Goal: Task Accomplishment & Management: Use online tool/utility

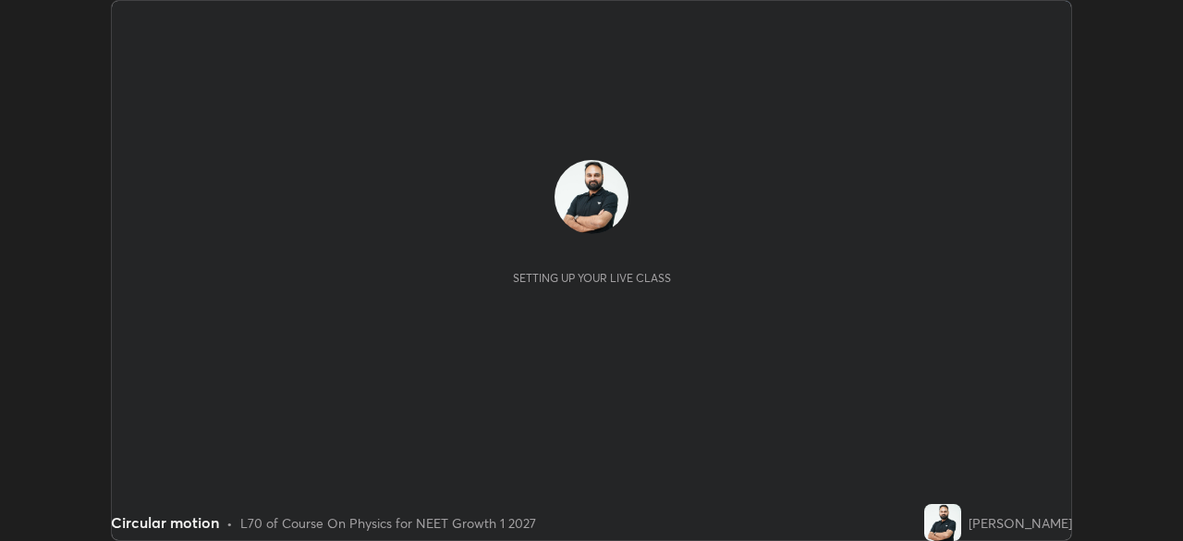
scroll to position [541, 1182]
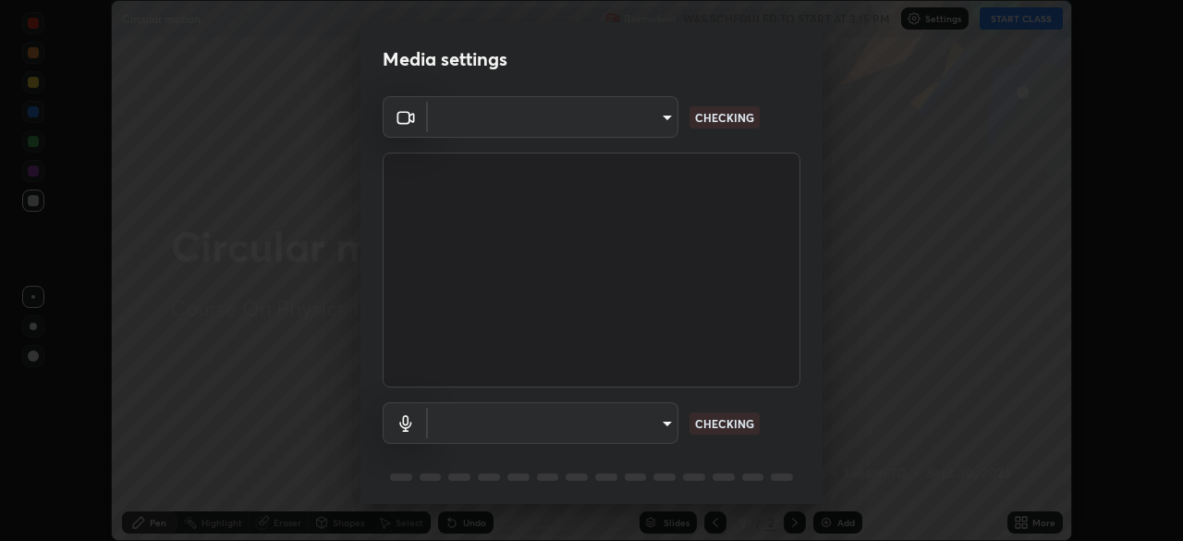
type input "30251ce0796c2ee0dc5d2d3dd8c2e2a63244bb54eceb0ee1850135d5fd661110"
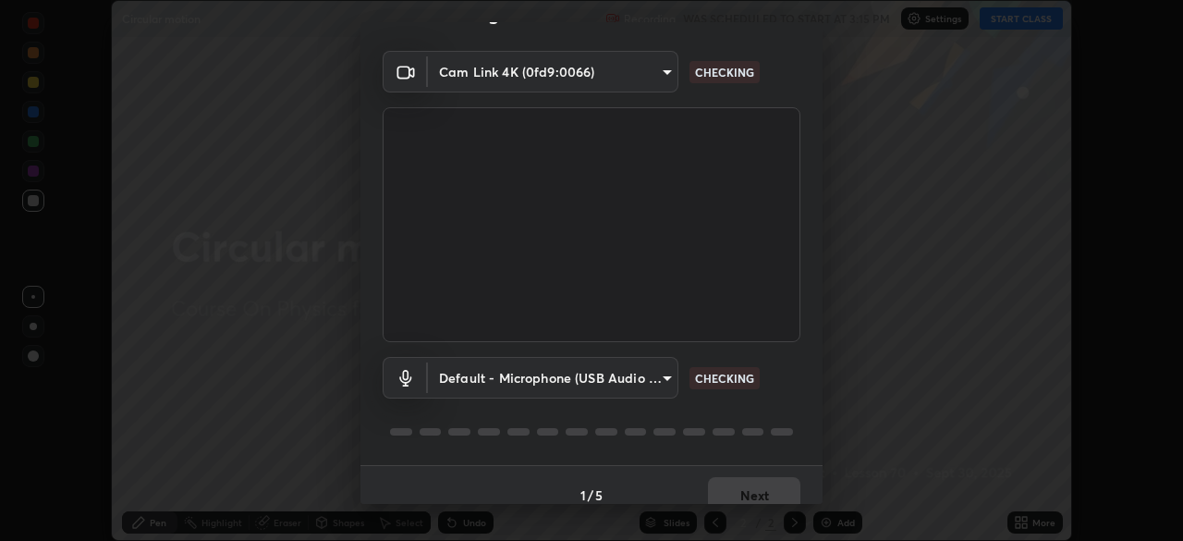
scroll to position [45, 0]
click at [810, 269] on div "Cam Link 4K (0fd9:0066) 30251ce0796c2ee0dc5d2d3dd8c2e2a63244bb54eceb0ee1850135d…" at bounding box center [591, 258] width 462 height 414
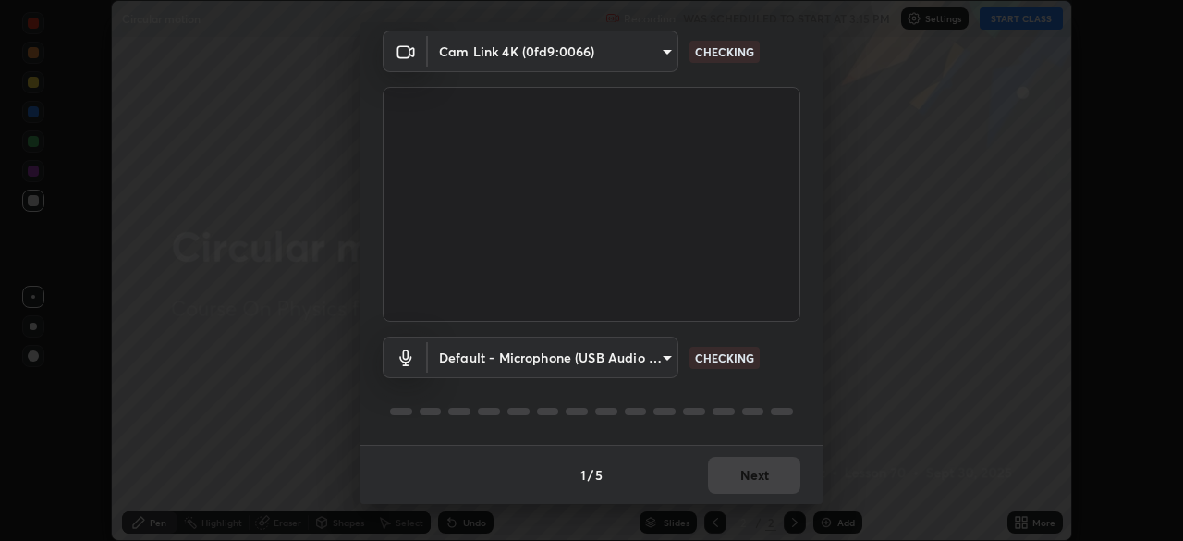
click at [795, 221] on video at bounding box center [592, 204] width 418 height 235
click at [796, 215] on video at bounding box center [592, 204] width 418 height 235
click at [794, 278] on video at bounding box center [592, 204] width 418 height 235
click at [790, 348] on div "Default - Microphone (USB Audio Device) (0d8c:0014) default NO FEED" at bounding box center [592, 357] width 418 height 42
click at [794, 346] on div "Default - Microphone (USB Audio Device) (0d8c:0014) default NO FEED" at bounding box center [592, 357] width 418 height 42
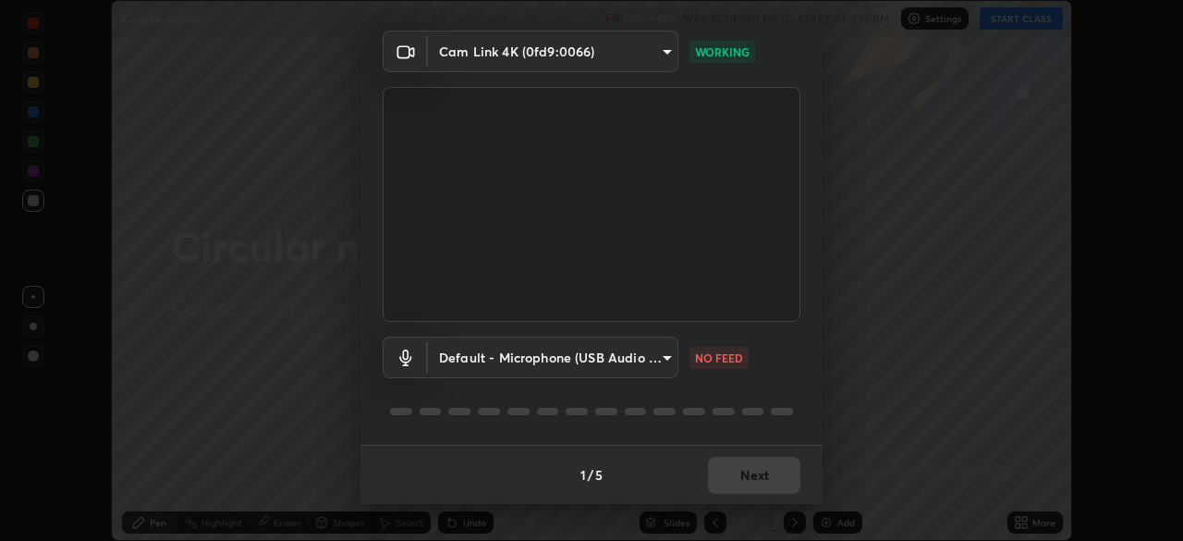
click at [794, 346] on div "Default - Microphone (USB Audio Device) (0d8c:0014) default NO FEED" at bounding box center [592, 357] width 418 height 42
click at [797, 338] on div "Default - Microphone (USB Audio Device) (0d8c:0014) default NO FEED" at bounding box center [592, 357] width 418 height 42
click at [786, 341] on div "Default - Microphone (USB Audio Device) (0d8c:0014) default NO FEED" at bounding box center [592, 357] width 418 height 42
click at [784, 336] on div "Default - Microphone (USB Audio Device) (0d8c:0014) default NO FEED" at bounding box center [592, 357] width 418 height 42
click at [784, 340] on div "Default - Microphone (USB Audio Device) (0d8c:0014) default NO FEED" at bounding box center [592, 357] width 418 height 42
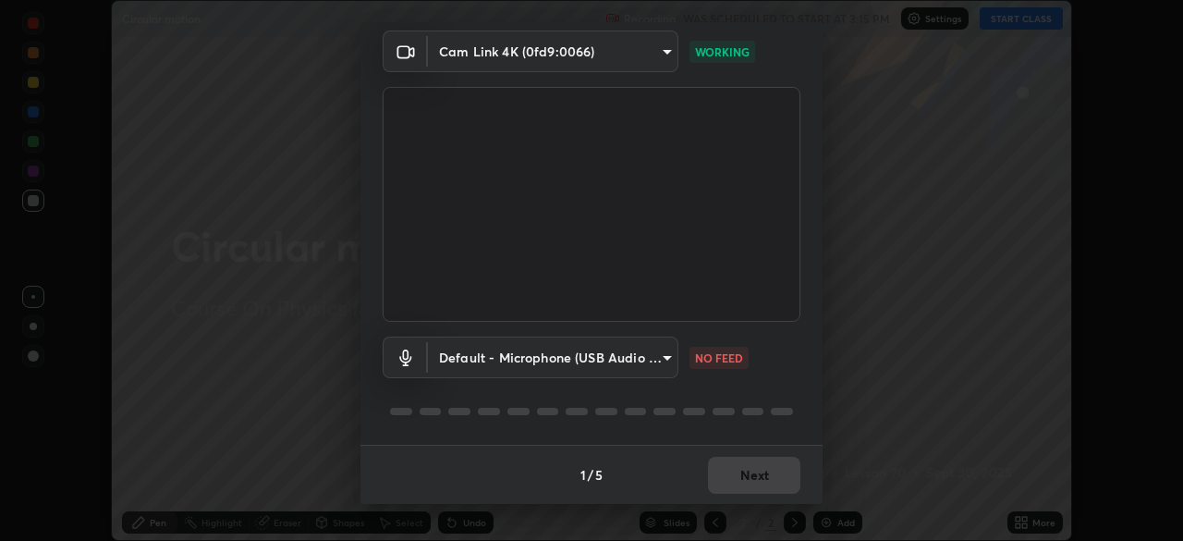
click at [784, 340] on div "Default - Microphone (USB Audio Device) (0d8c:0014) default NO FEED" at bounding box center [592, 357] width 418 height 42
click at [665, 357] on body "Erase all Circular motion Recording WAS SCHEDULED TO START AT 3:15 PM Settings …" at bounding box center [591, 270] width 1183 height 541
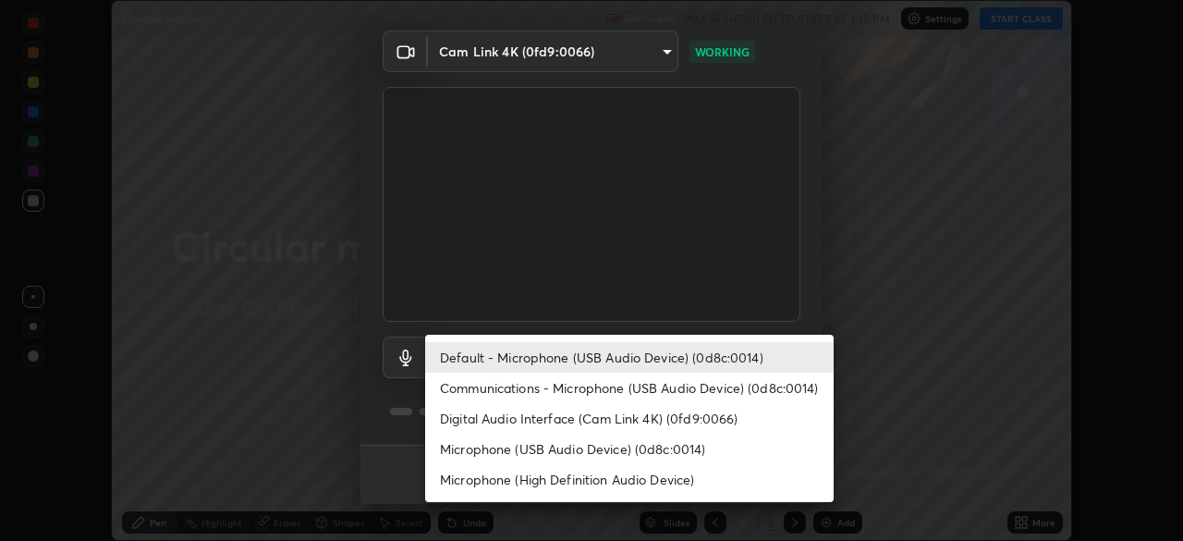
click at [775, 391] on li "Communications - Microphone (USB Audio Device) (0d8c:0014)" at bounding box center [629, 387] width 409 height 31
type input "communications"
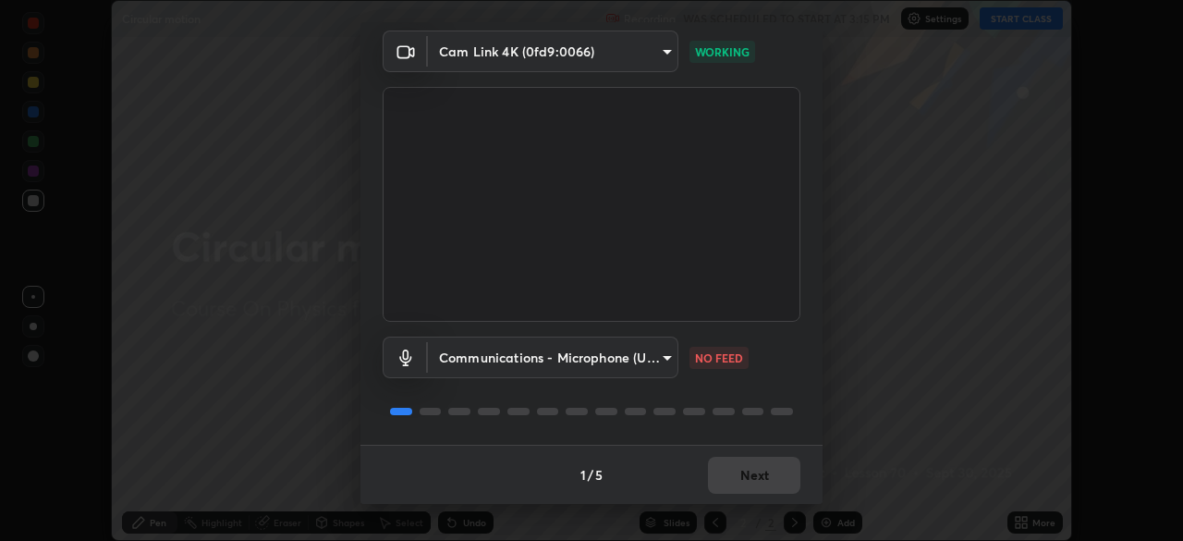
click at [787, 357] on div "Communications - Microphone (USB Audio Device) (0d8c:0014) communications NO FE…" at bounding box center [592, 357] width 418 height 42
click at [792, 315] on video at bounding box center [592, 204] width 418 height 235
click at [795, 319] on video at bounding box center [592, 204] width 418 height 235
click at [769, 476] on button "Next" at bounding box center [754, 475] width 92 height 37
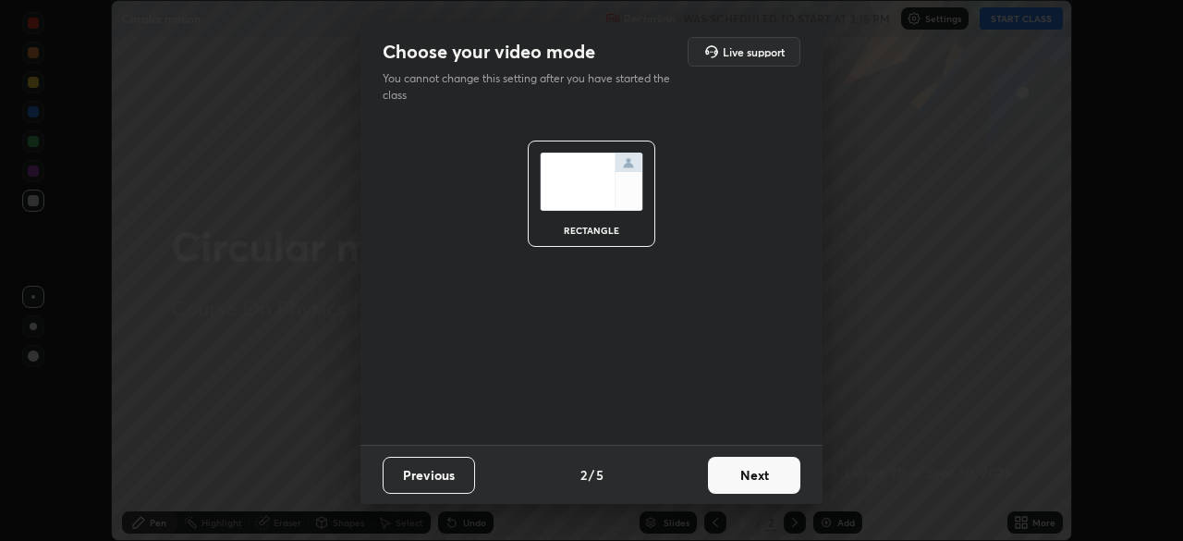
scroll to position [0, 0]
click at [779, 479] on button "Next" at bounding box center [754, 475] width 92 height 37
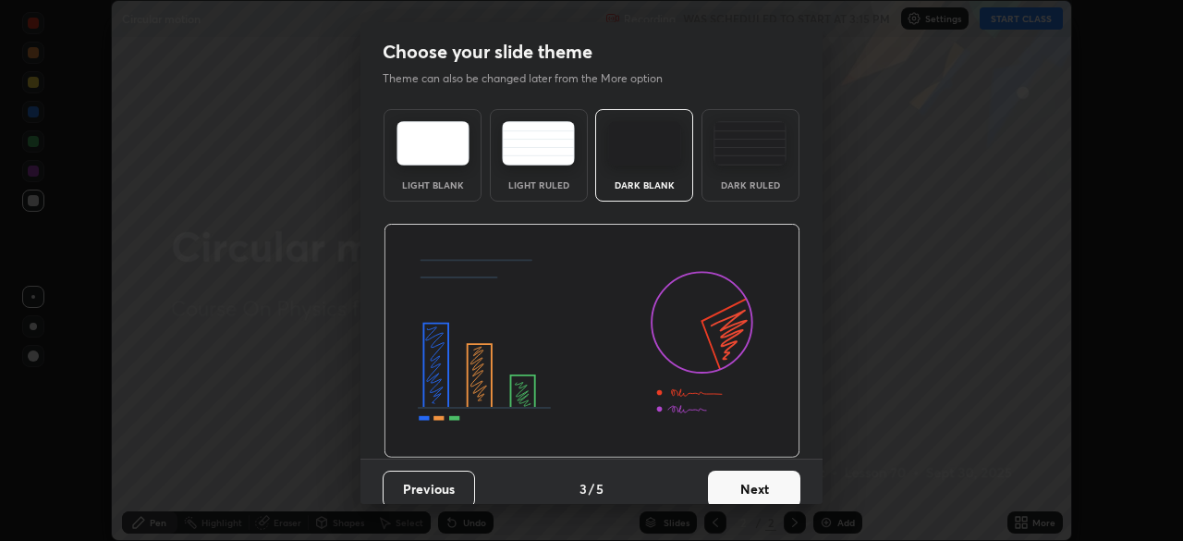
click at [787, 487] on button "Next" at bounding box center [754, 488] width 92 height 37
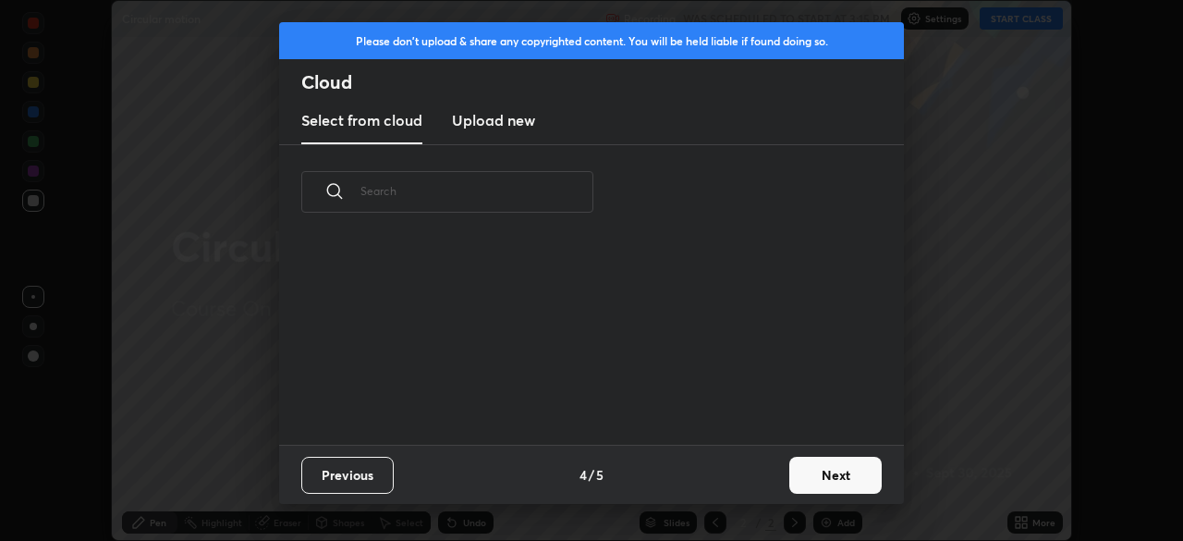
click at [832, 481] on button "Next" at bounding box center [835, 475] width 92 height 37
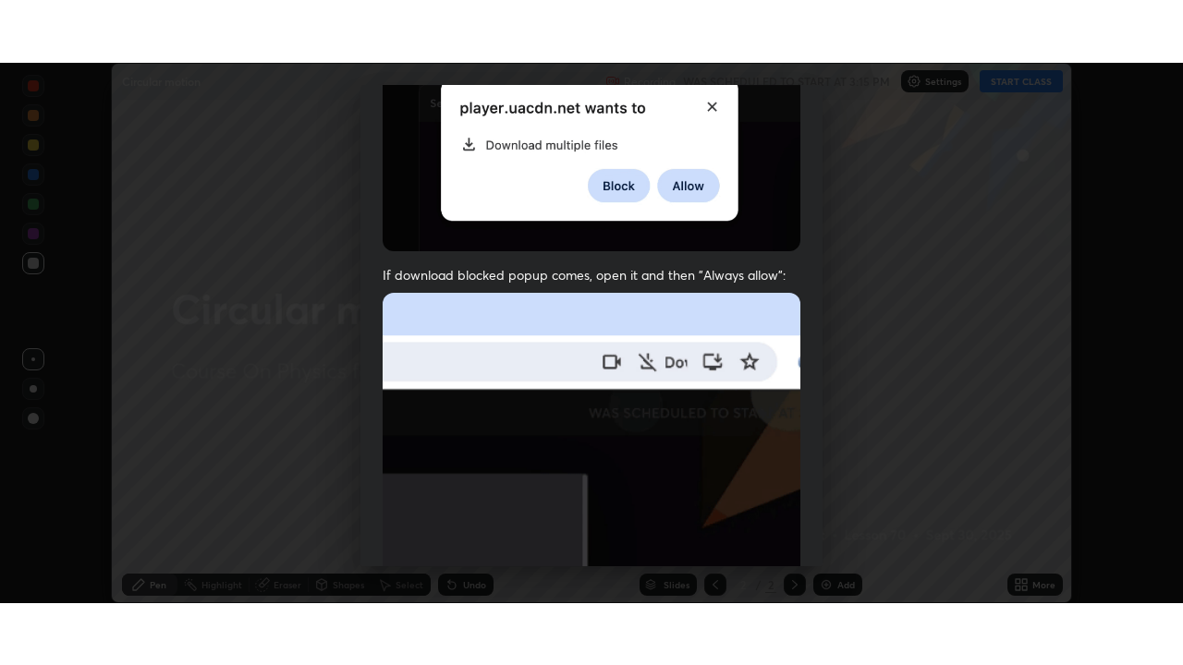
scroll to position [443, 0]
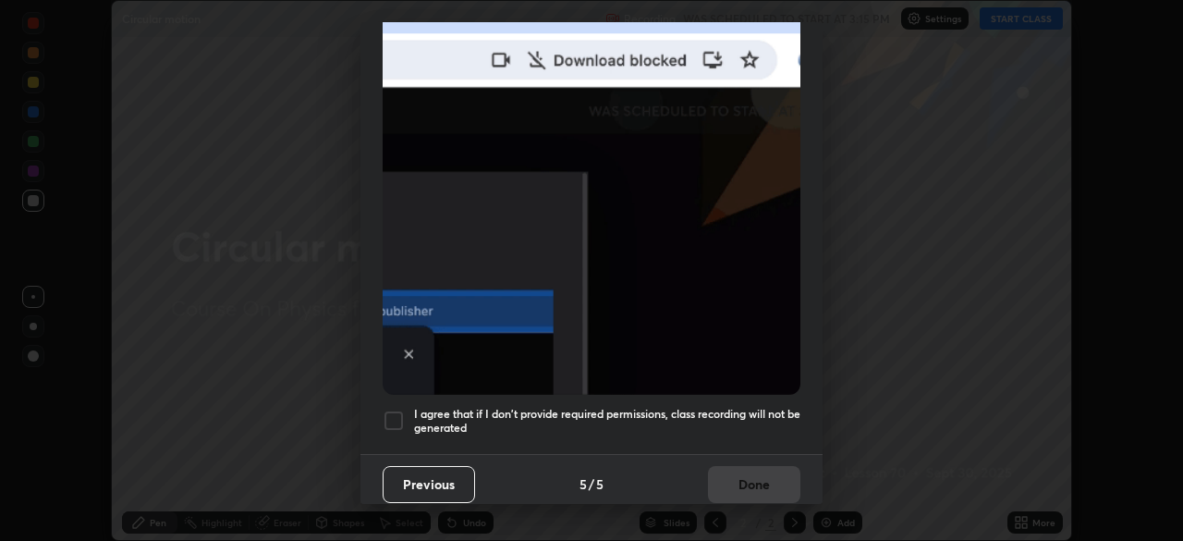
click at [737, 407] on h5 "I agree that if I don't provide required permissions, class recording will not …" at bounding box center [607, 421] width 386 height 29
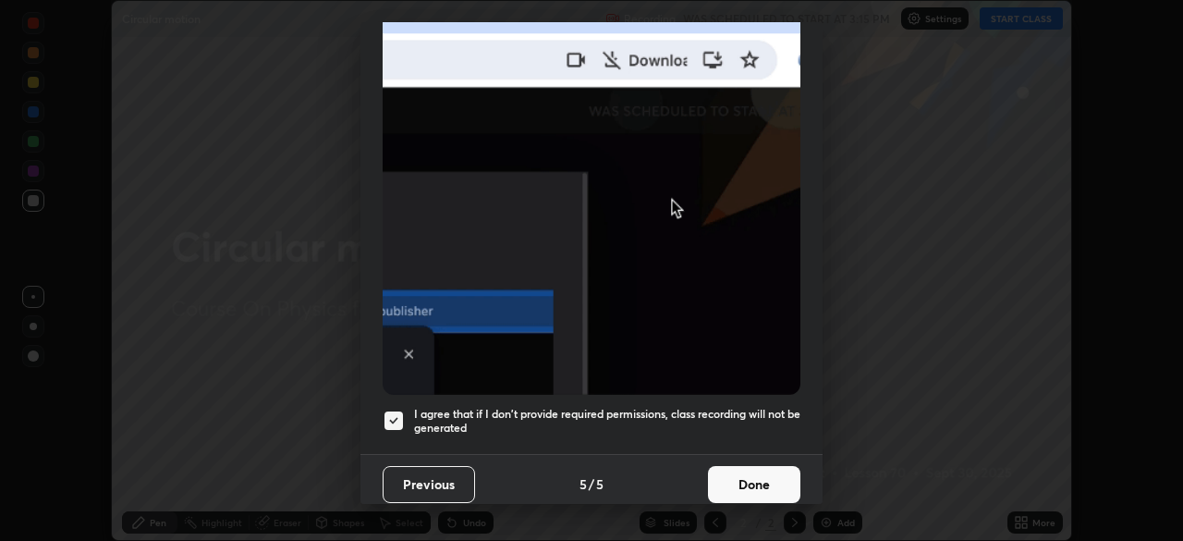
click at [748, 482] on button "Done" at bounding box center [754, 484] width 92 height 37
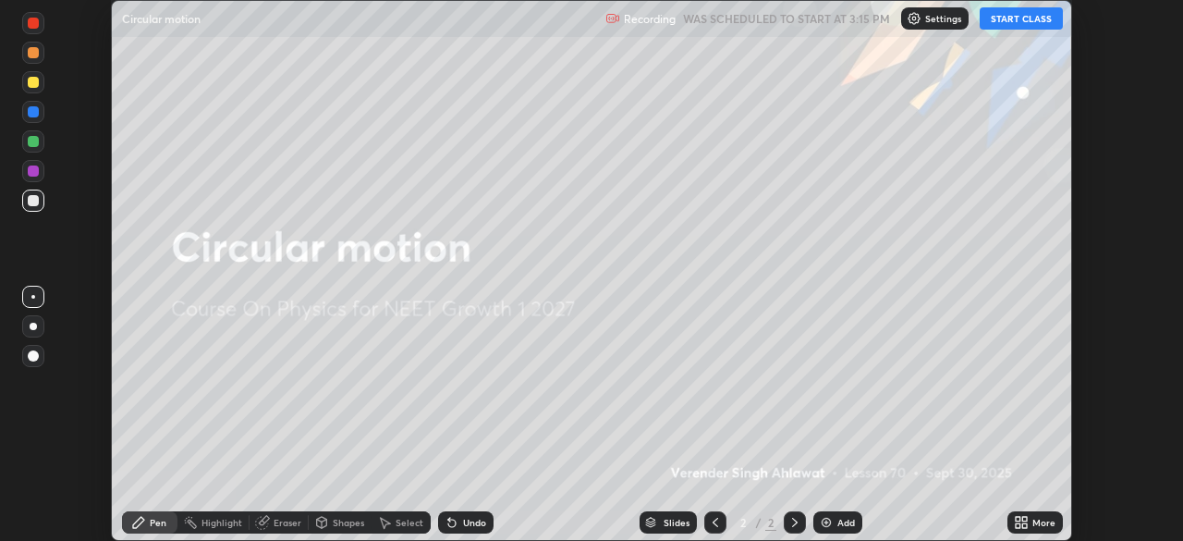
click at [1034, 520] on div "More" at bounding box center [1043, 522] width 23 height 9
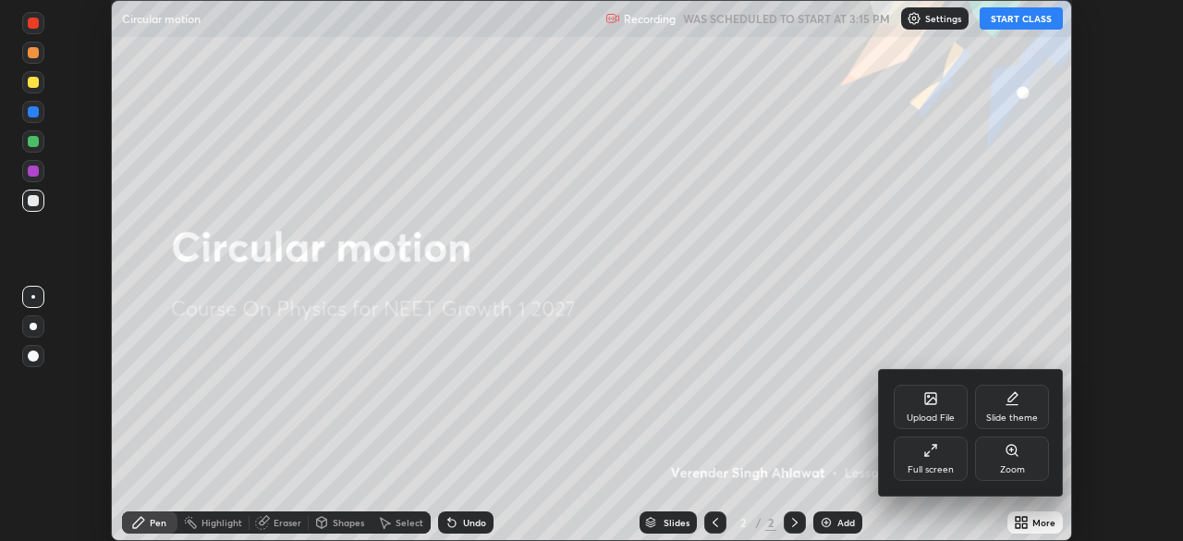
click at [1016, 405] on icon at bounding box center [1012, 405] width 11 height 0
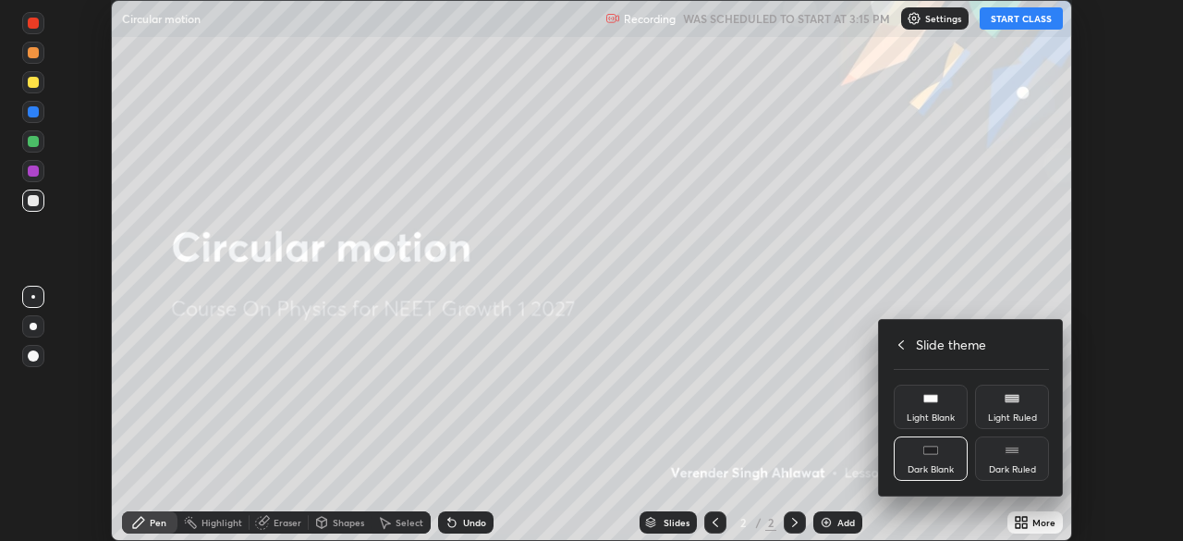
click at [1012, 463] on div "Dark Ruled" at bounding box center [1012, 458] width 74 height 44
click at [899, 348] on icon at bounding box center [901, 344] width 15 height 15
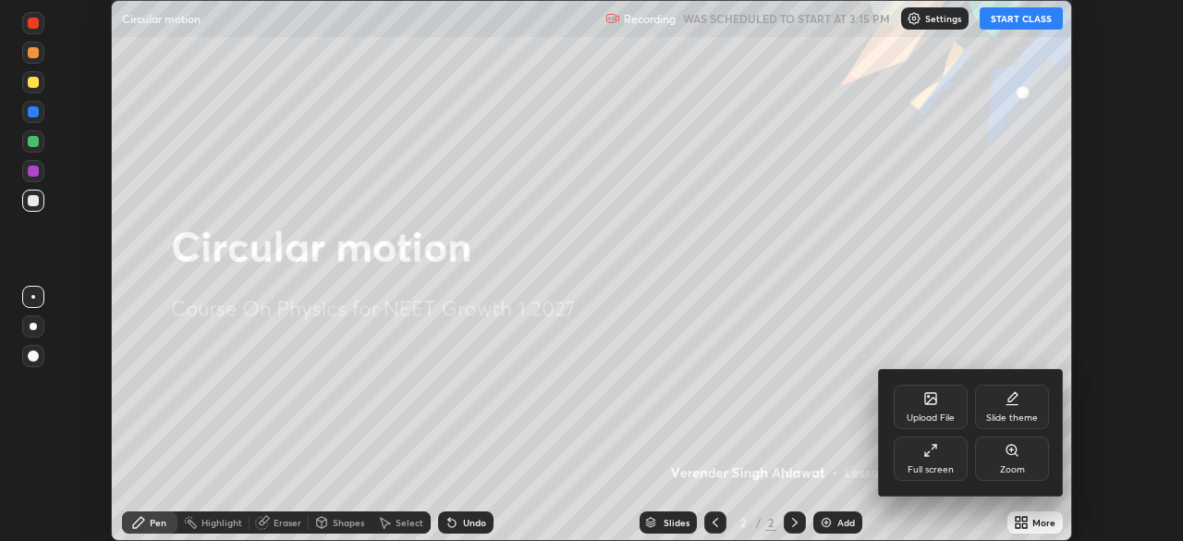
click at [922, 465] on div "Full screen" at bounding box center [931, 469] width 46 height 9
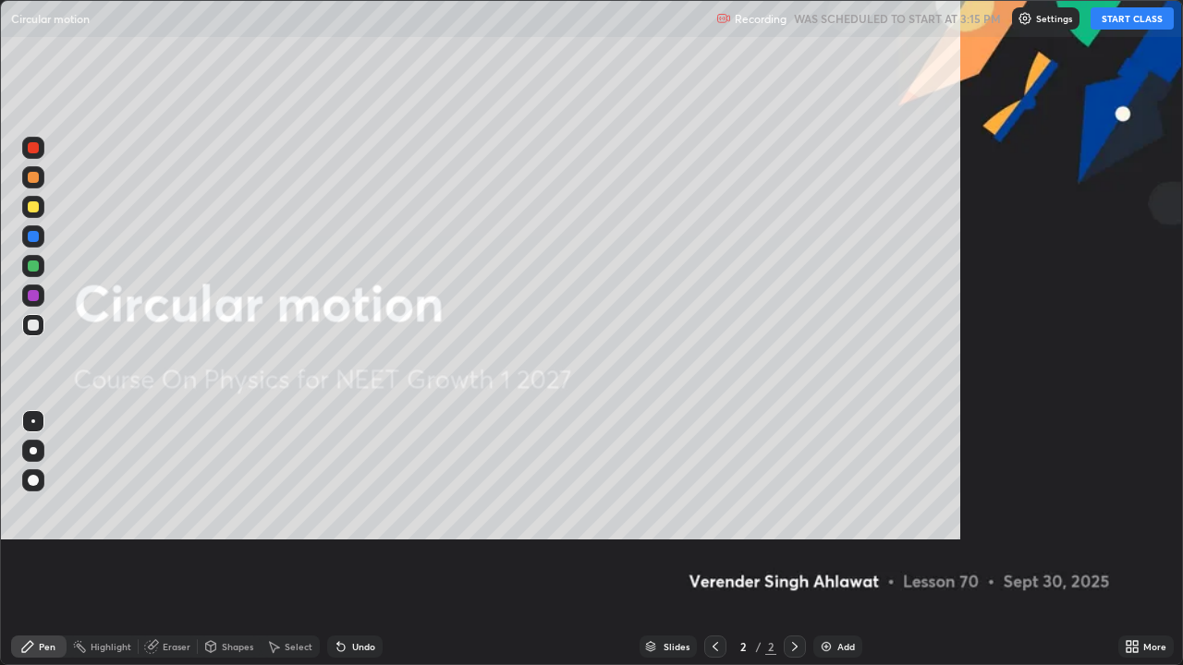
scroll to position [665, 1183]
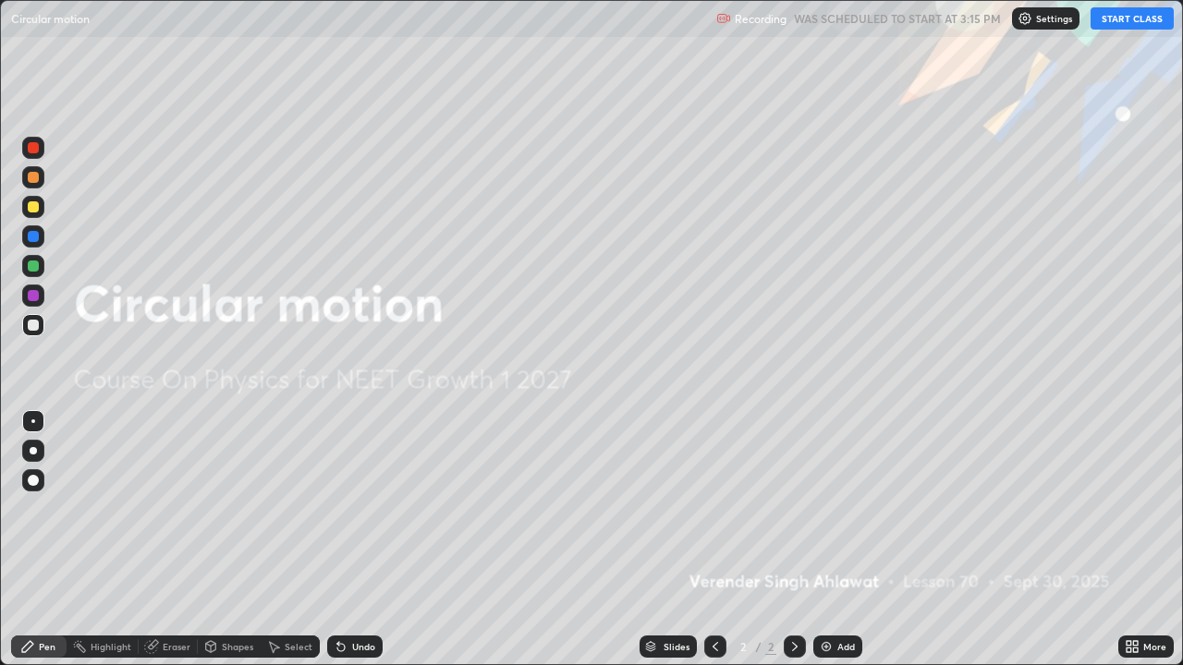
click at [1121, 18] on button "START CLASS" at bounding box center [1132, 18] width 83 height 22
click at [839, 540] on div "Add" at bounding box center [846, 646] width 18 height 9
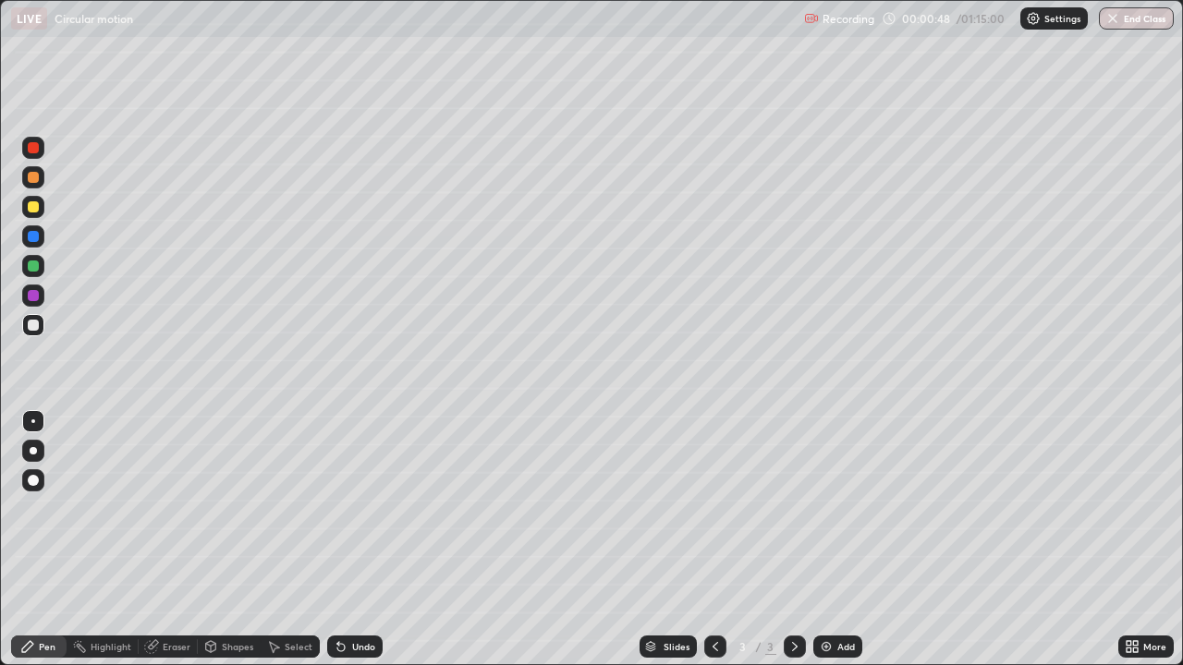
click at [31, 208] on div at bounding box center [33, 206] width 11 height 11
click at [232, 540] on div "Shapes" at bounding box center [237, 646] width 31 height 9
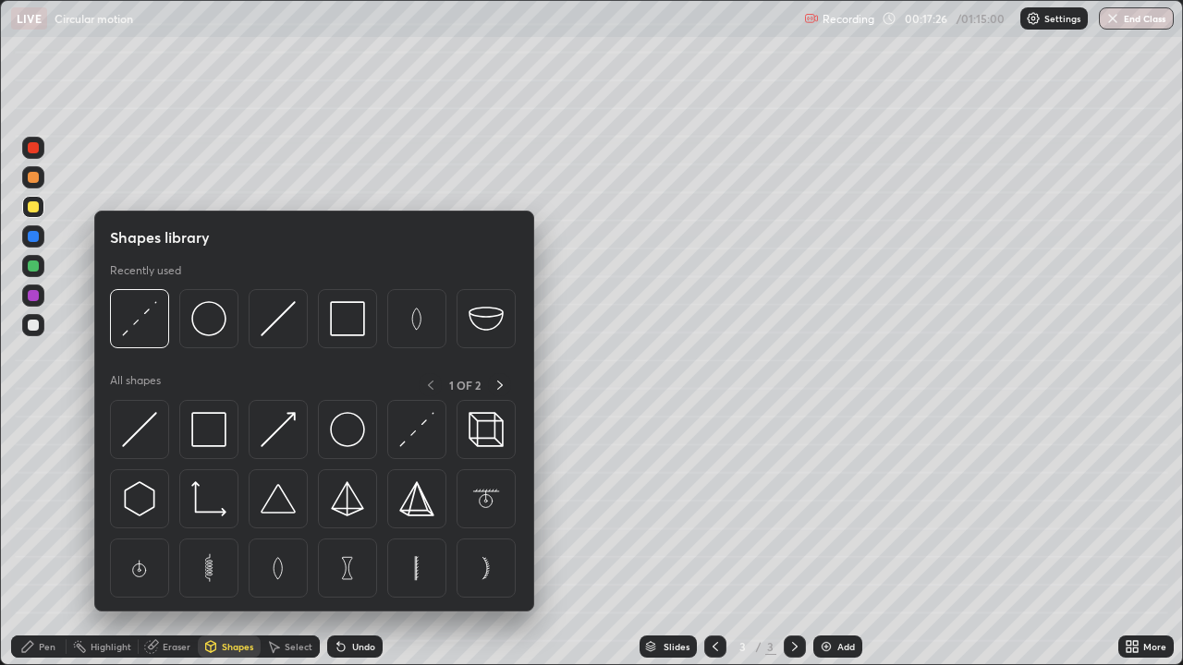
click at [301, 540] on div "Select" at bounding box center [290, 647] width 59 height 22
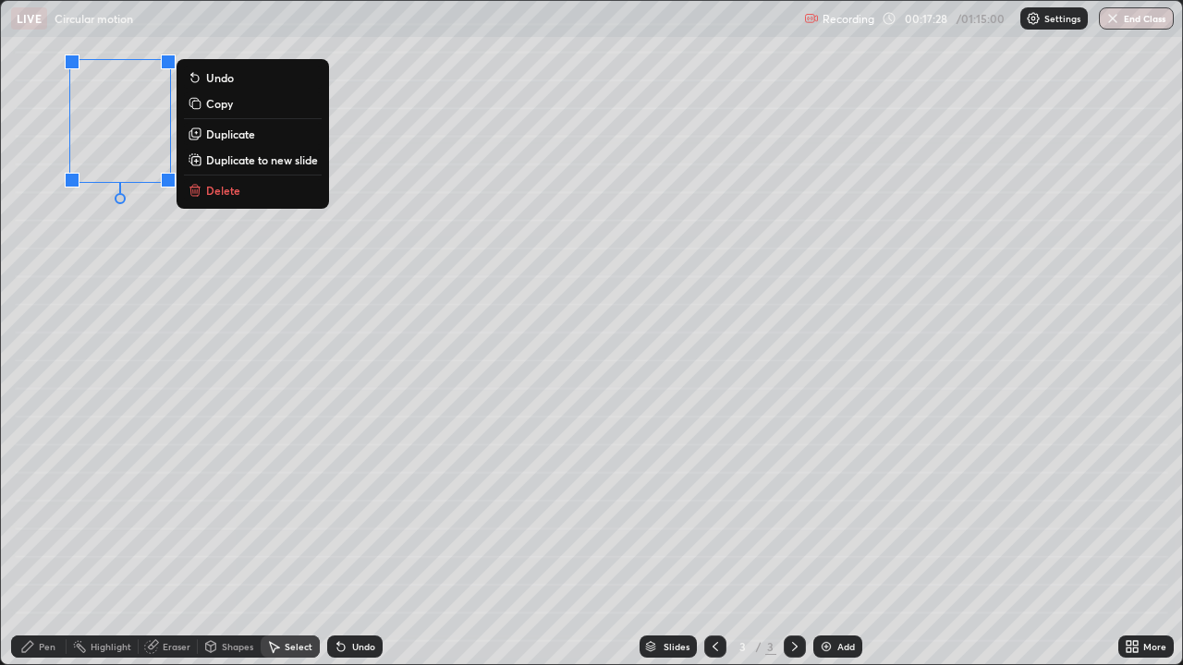
click at [222, 192] on p "Delete" at bounding box center [223, 190] width 34 height 15
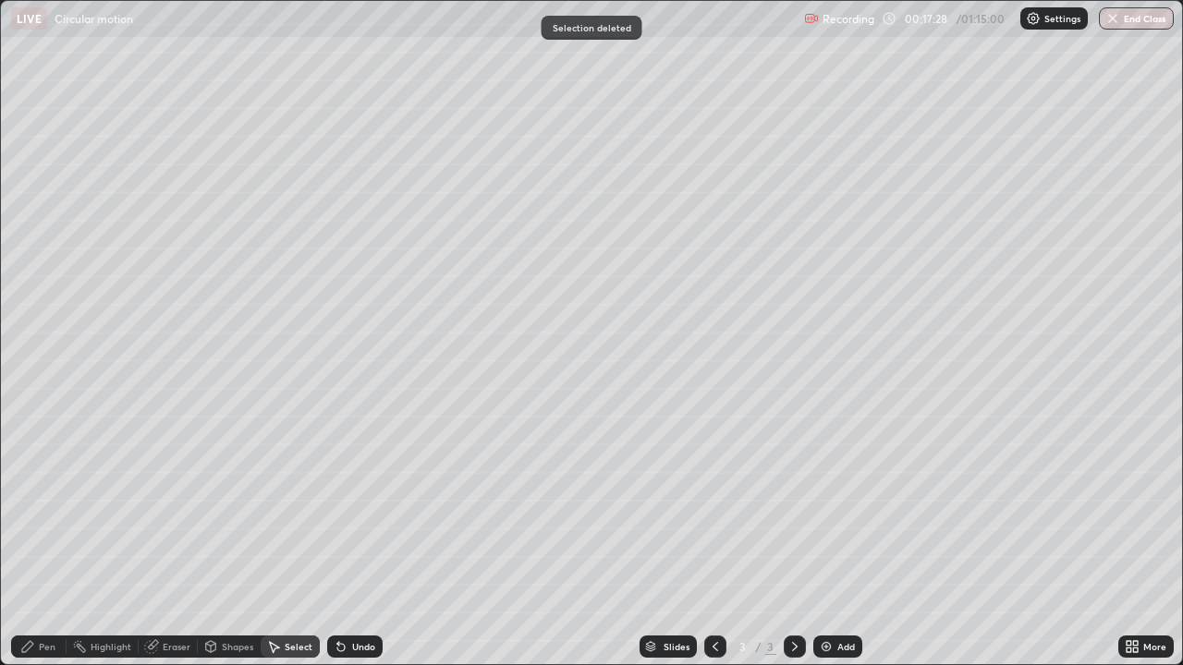
click at [43, 540] on div "Pen" at bounding box center [38, 647] width 55 height 22
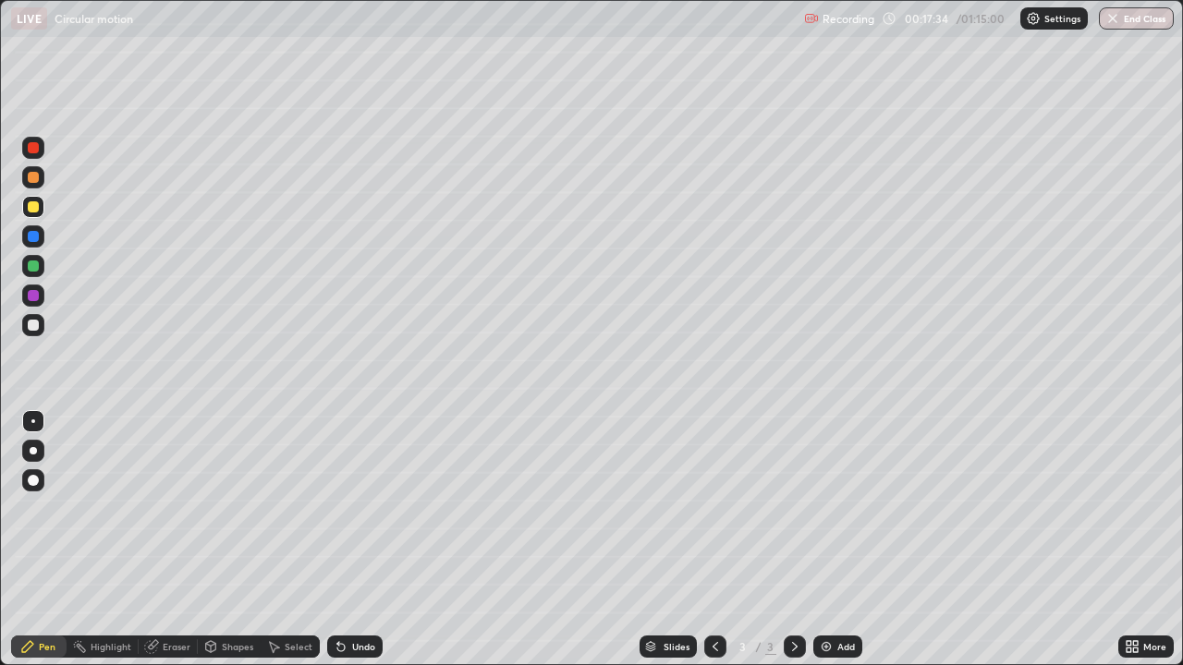
click at [31, 323] on div at bounding box center [33, 325] width 11 height 11
click at [35, 180] on div at bounding box center [33, 177] width 11 height 11
click at [30, 328] on div at bounding box center [33, 325] width 11 height 11
click at [240, 540] on div "Shapes" at bounding box center [237, 646] width 31 height 9
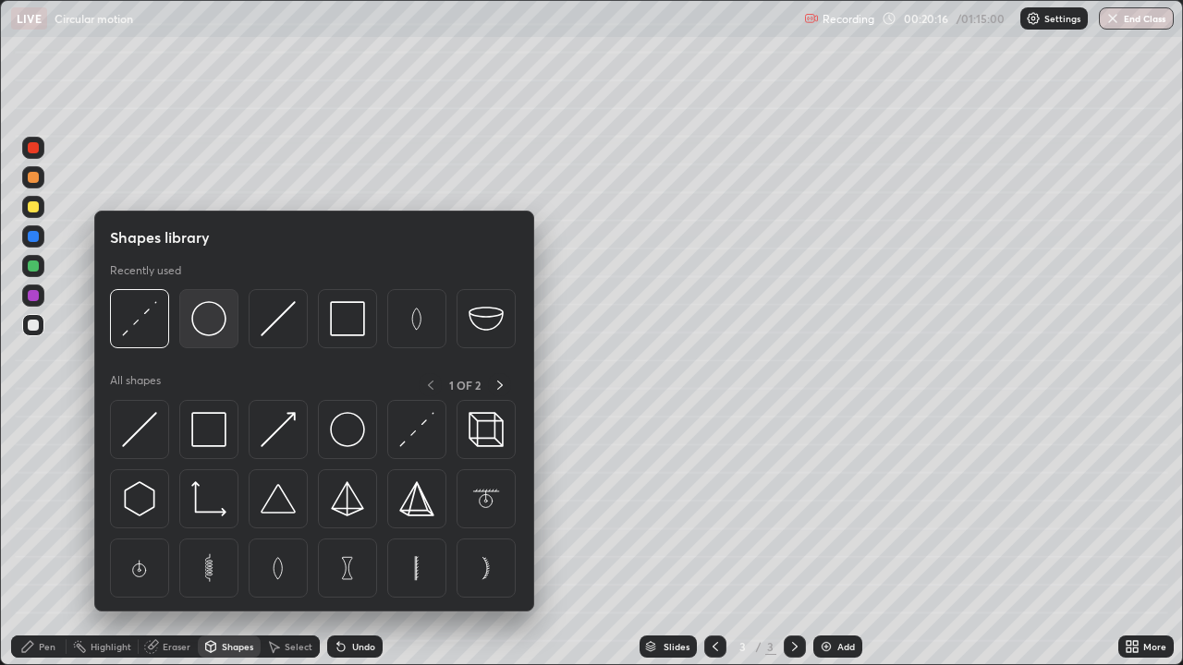
click at [207, 320] on img at bounding box center [208, 318] width 35 height 35
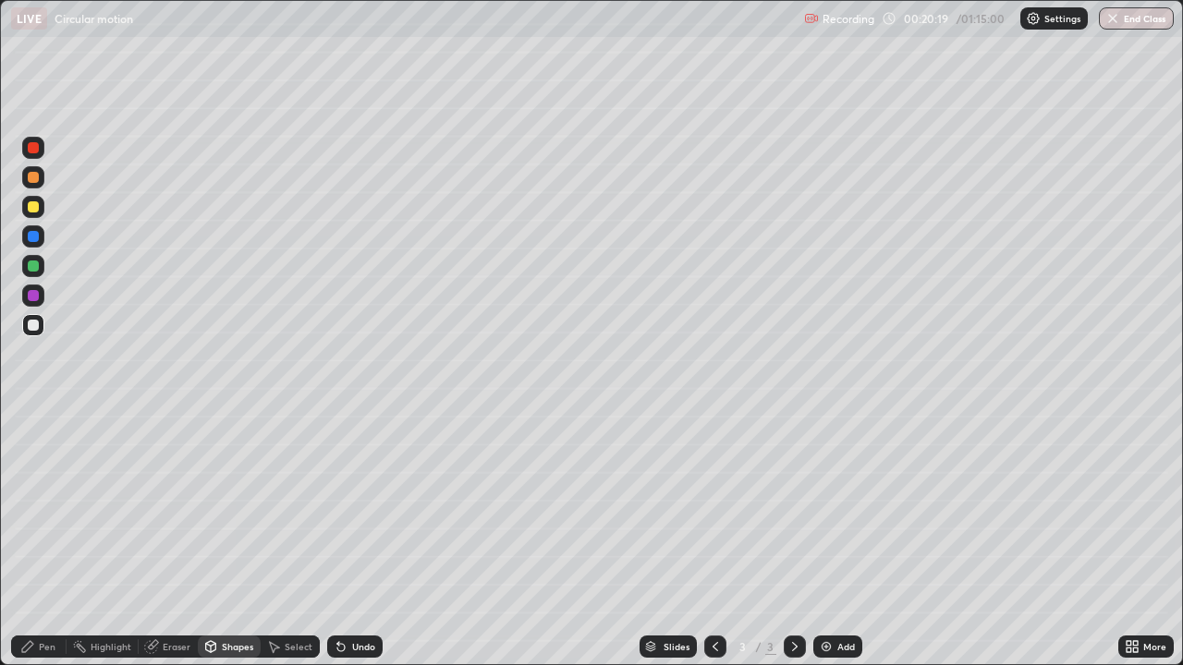
click at [60, 540] on div "Pen" at bounding box center [38, 647] width 55 height 22
click at [31, 144] on div at bounding box center [33, 147] width 11 height 11
click at [838, 540] on div "Add" at bounding box center [846, 646] width 18 height 9
click at [37, 325] on div at bounding box center [33, 325] width 11 height 11
click at [714, 540] on icon at bounding box center [715, 647] width 15 height 15
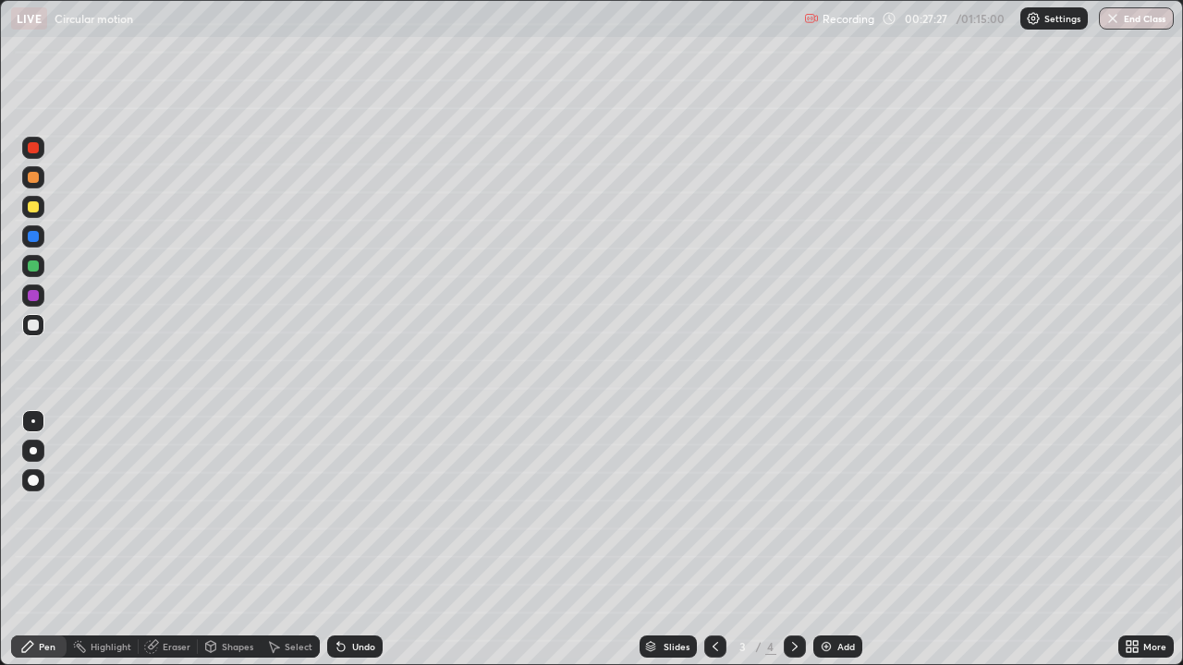
click at [801, 540] on div at bounding box center [795, 647] width 22 height 22
click at [794, 540] on div at bounding box center [795, 647] width 22 height 22
click at [840, 540] on div "Add" at bounding box center [837, 647] width 49 height 22
click at [31, 330] on div at bounding box center [33, 325] width 11 height 11
click at [172, 540] on div "Eraser" at bounding box center [177, 646] width 28 height 9
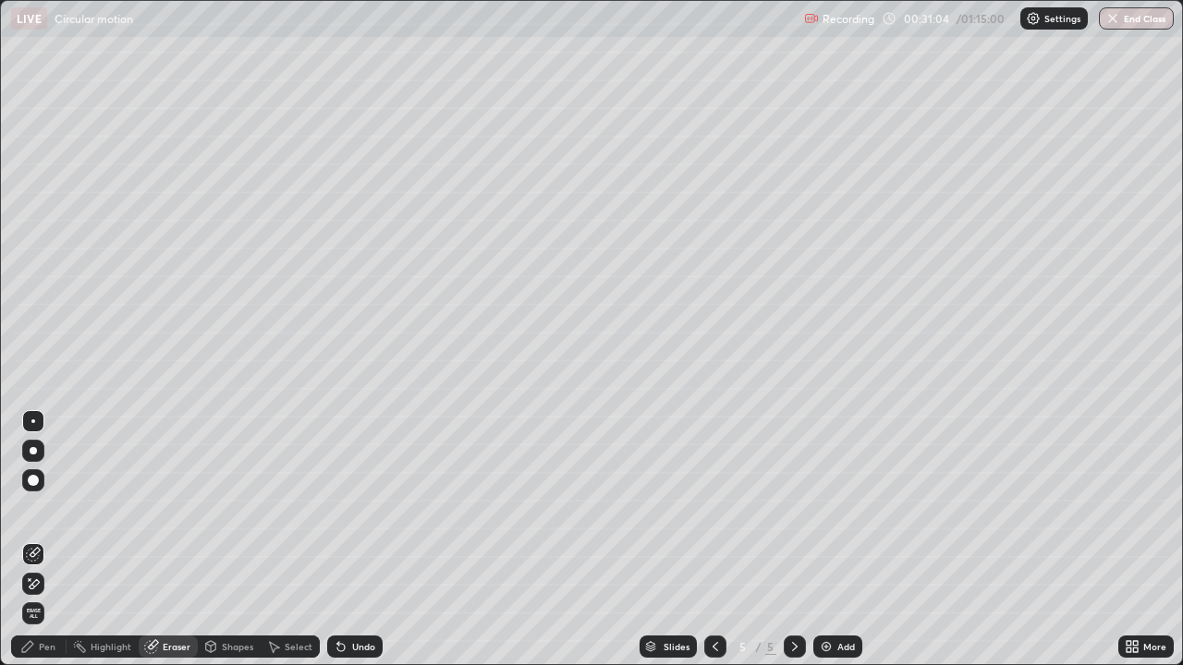
click at [713, 540] on icon at bounding box center [715, 647] width 15 height 15
click at [793, 540] on icon at bounding box center [794, 647] width 15 height 15
click at [32, 540] on icon at bounding box center [27, 647] width 15 height 15
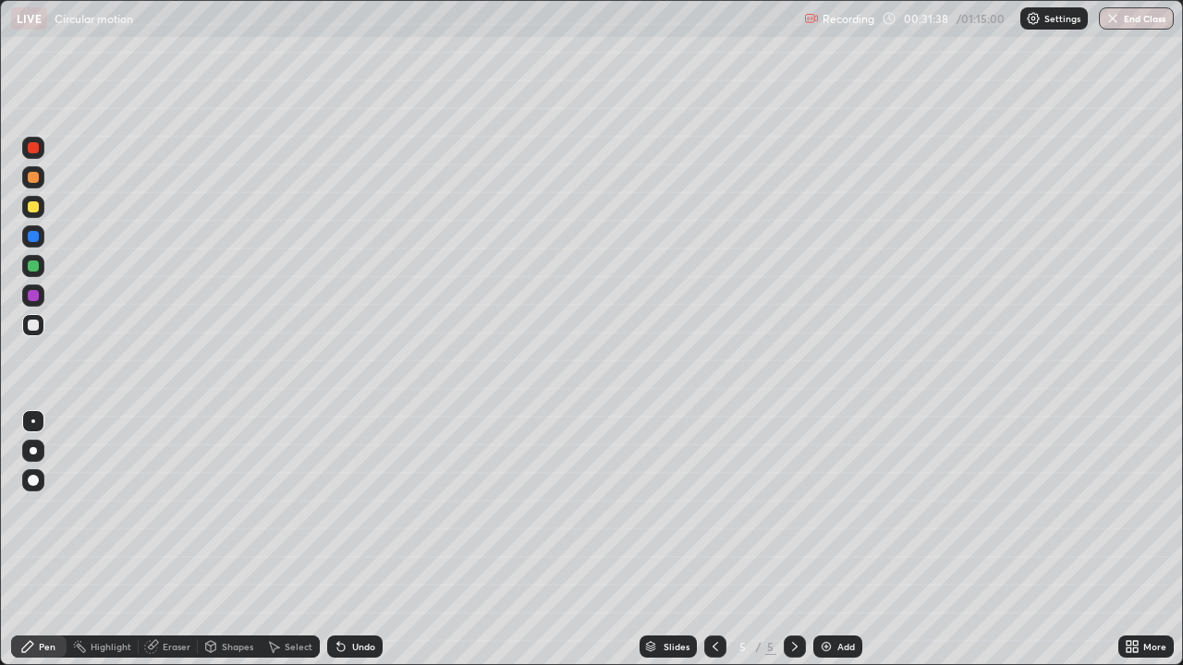
click at [708, 540] on icon at bounding box center [715, 647] width 15 height 15
click at [795, 540] on icon at bounding box center [794, 647] width 15 height 15
click at [170, 540] on div "Eraser" at bounding box center [177, 646] width 28 height 9
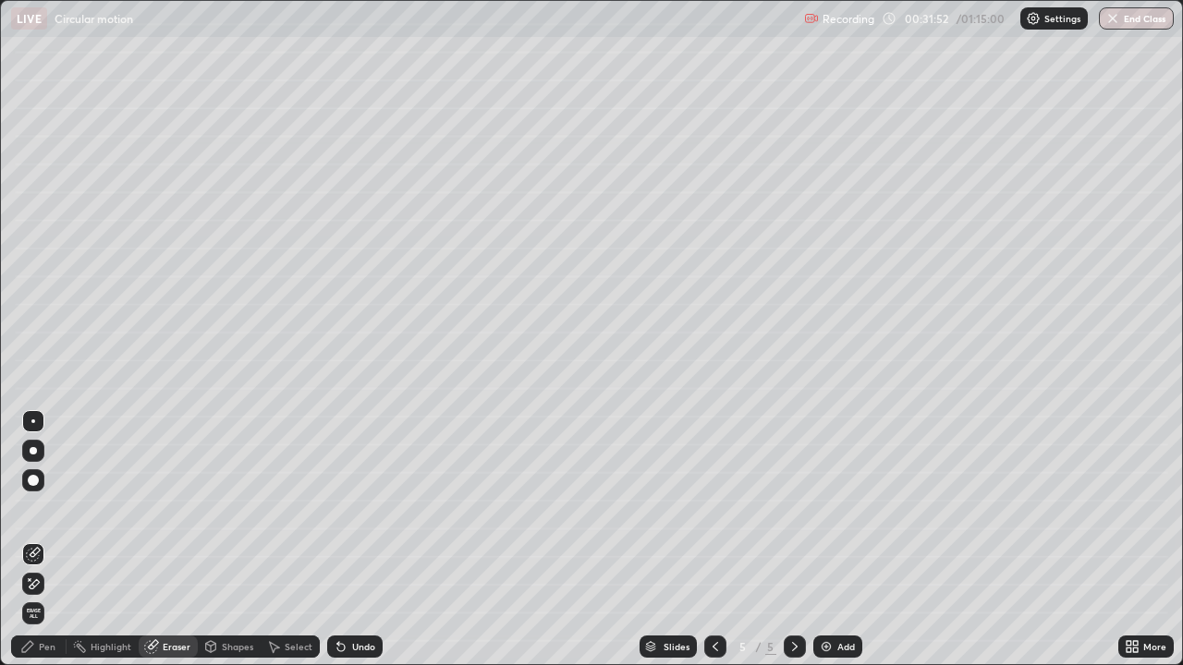
click at [43, 540] on div "Pen" at bounding box center [47, 646] width 17 height 9
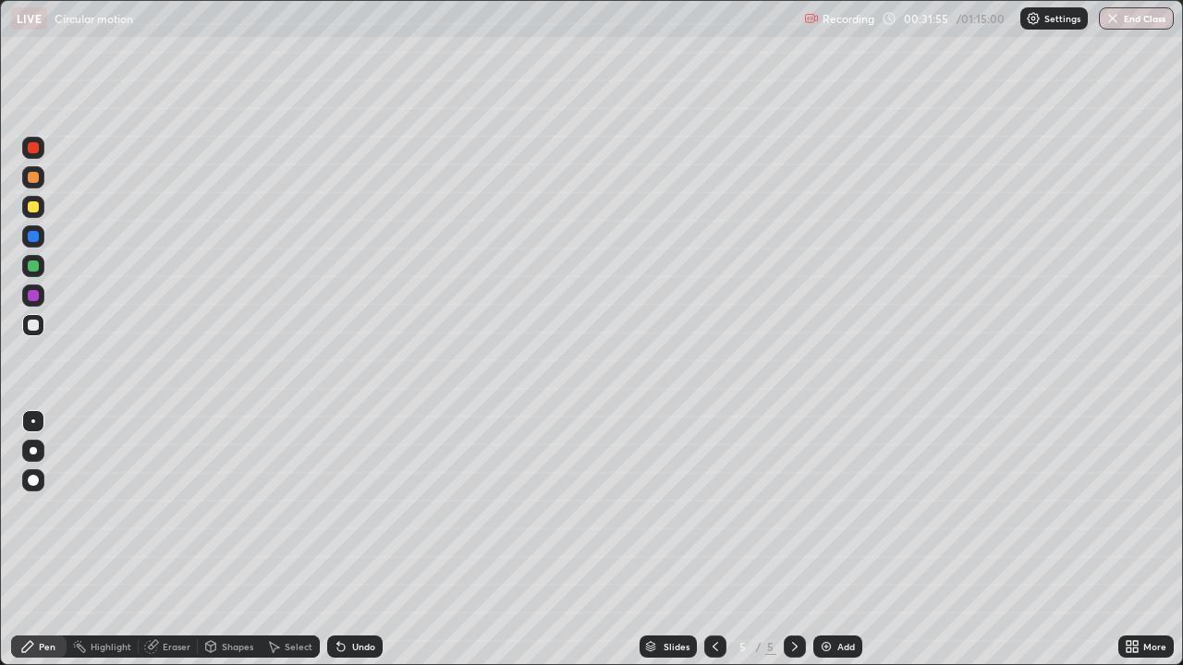
click at [159, 540] on div "Eraser" at bounding box center [168, 647] width 59 height 22
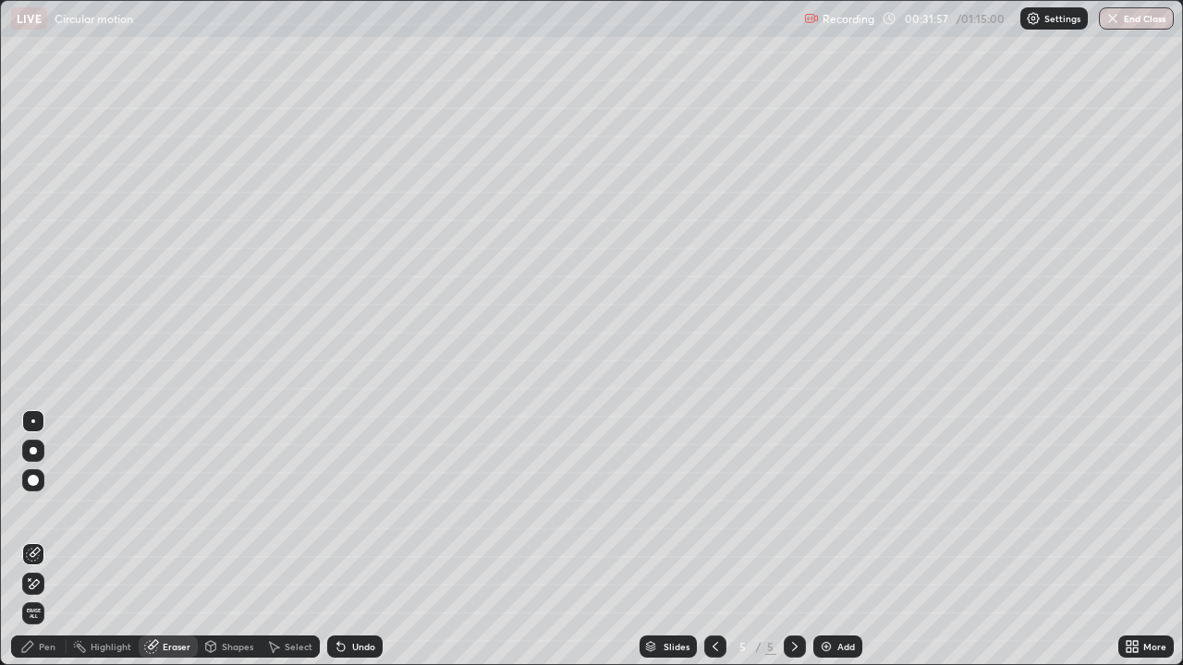
click at [45, 540] on div "Pen" at bounding box center [38, 647] width 55 height 22
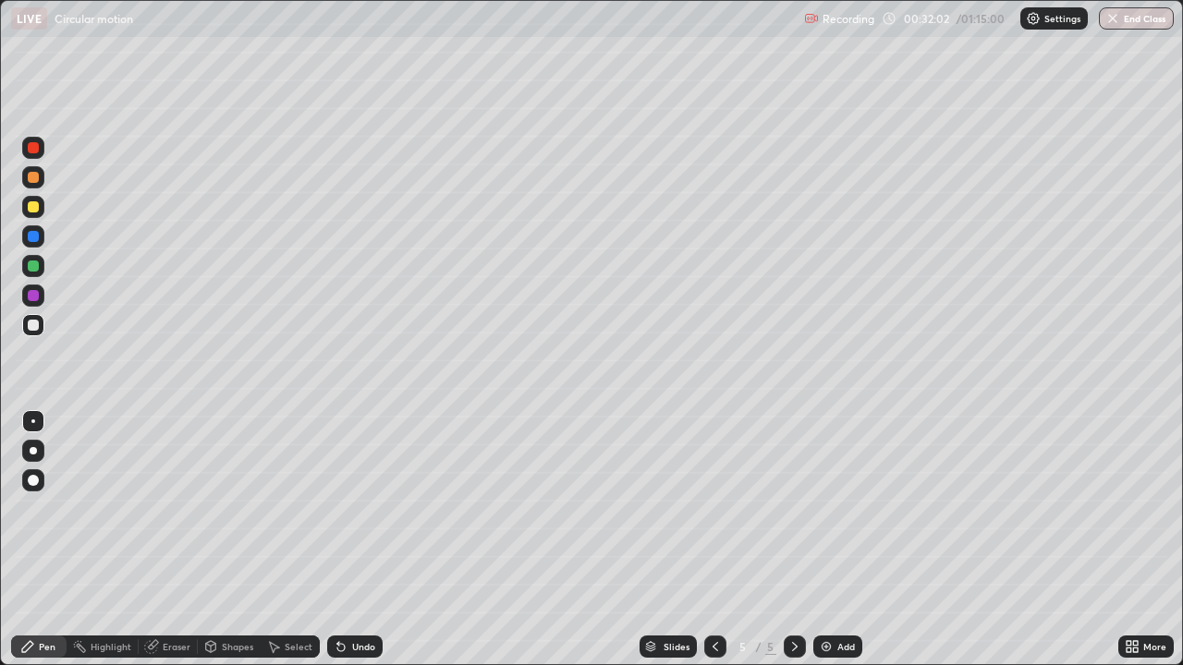
click at [165, 540] on div "Eraser" at bounding box center [177, 646] width 28 height 9
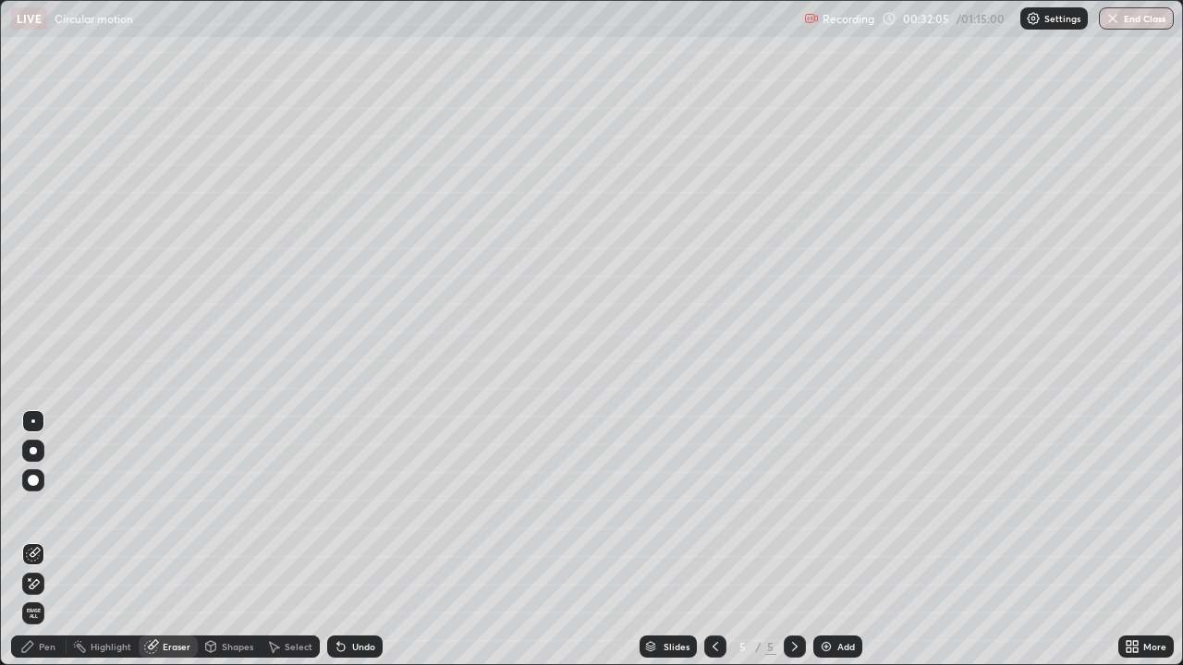
click at [35, 540] on icon at bounding box center [27, 647] width 15 height 15
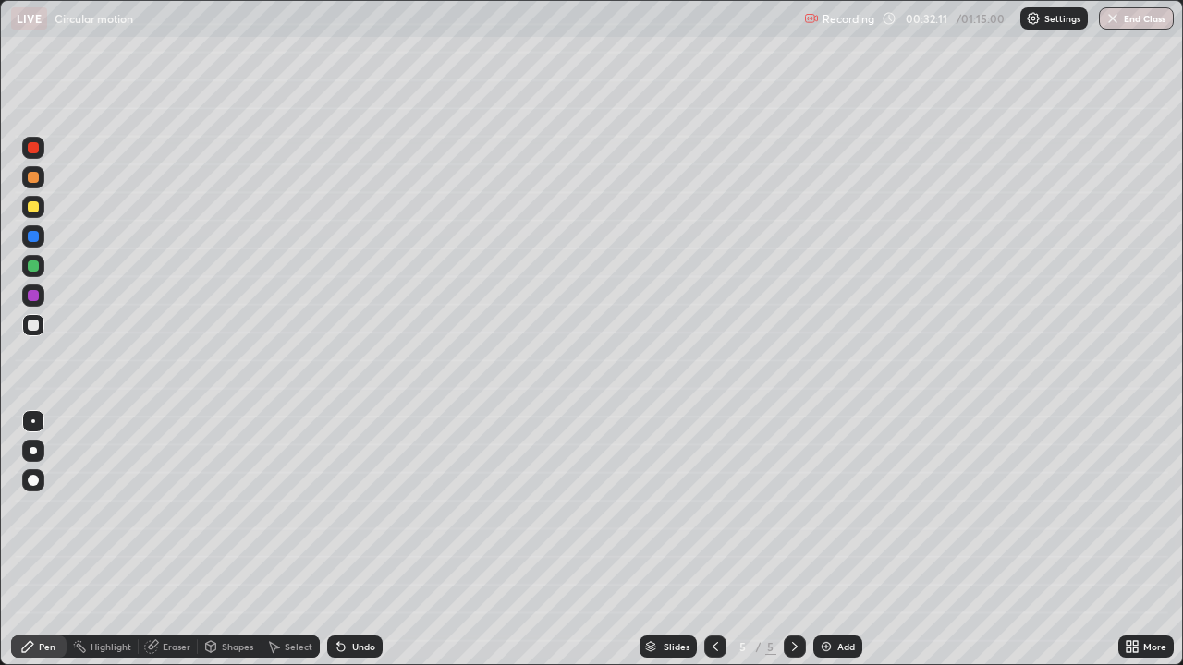
click at [177, 540] on div "Eraser" at bounding box center [177, 646] width 28 height 9
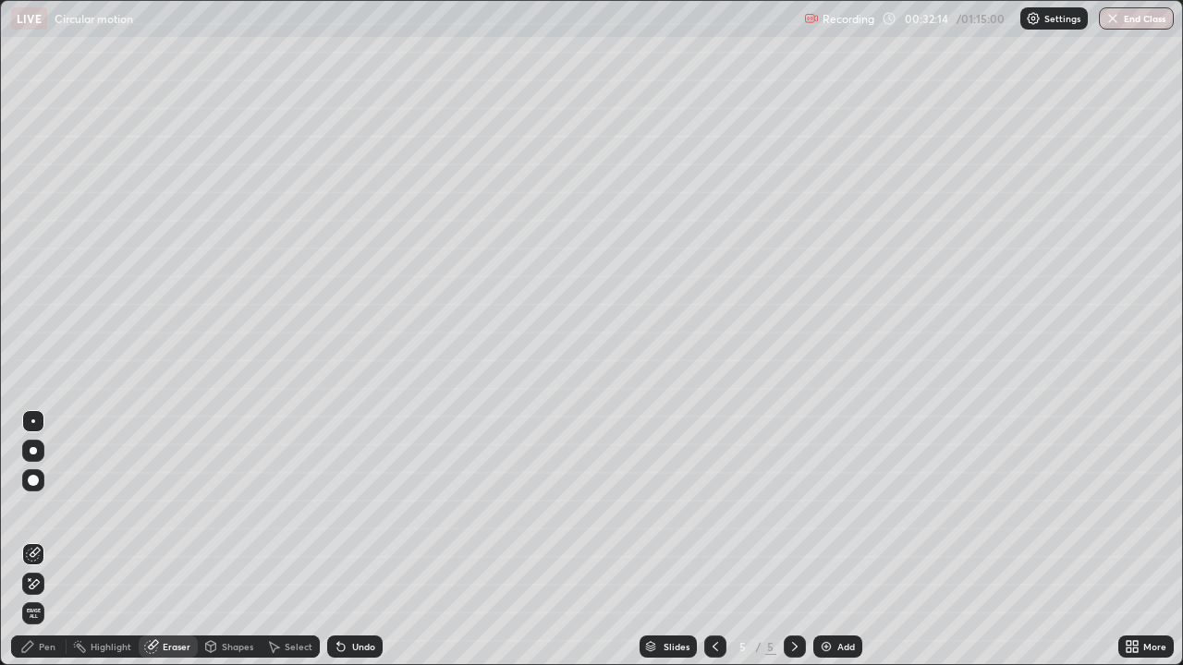
click at [52, 540] on div "Pen" at bounding box center [38, 647] width 55 height 22
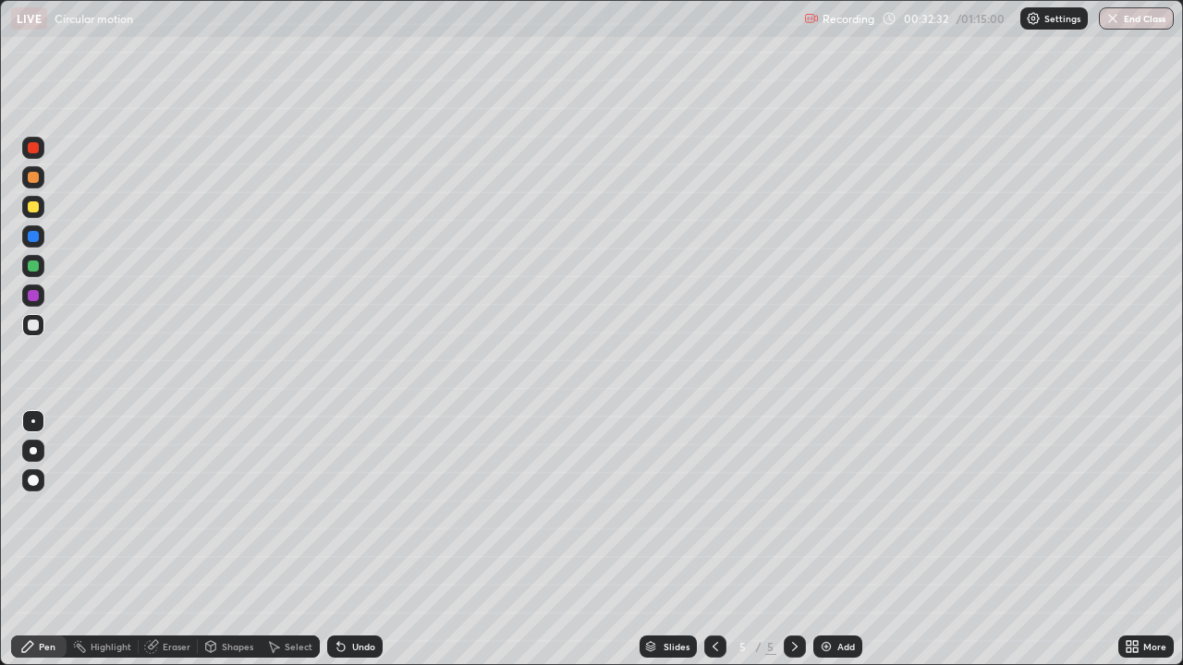
click at [166, 540] on div "Eraser" at bounding box center [177, 646] width 28 height 9
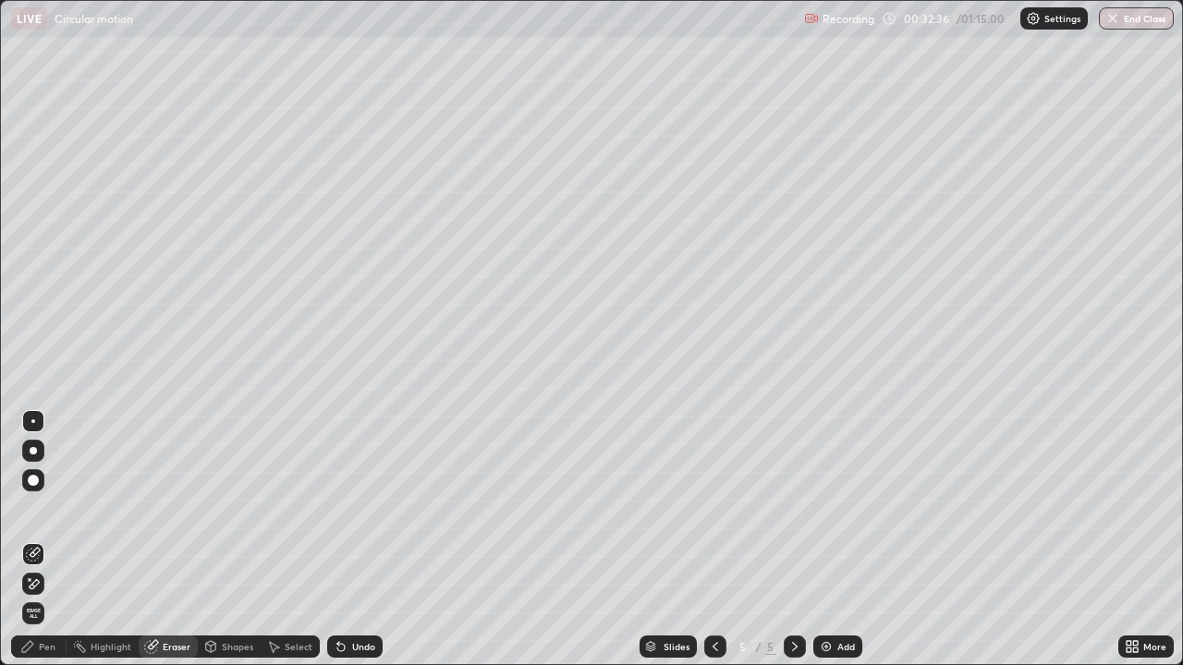
click at [78, 540] on rect at bounding box center [81, 648] width 9 height 9
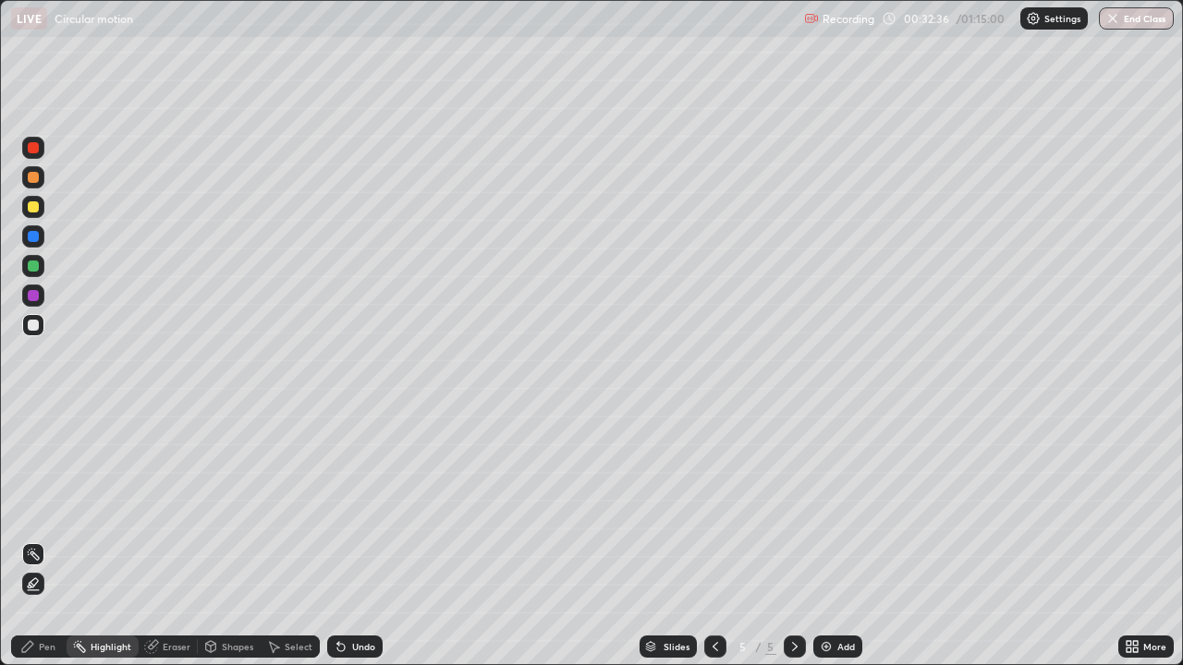
click at [30, 540] on icon at bounding box center [27, 647] width 15 height 15
click at [714, 540] on icon at bounding box center [715, 647] width 15 height 15
click at [792, 540] on div at bounding box center [795, 647] width 22 height 22
click at [844, 540] on div "Add" at bounding box center [846, 646] width 18 height 9
click at [33, 206] on div at bounding box center [33, 206] width 11 height 11
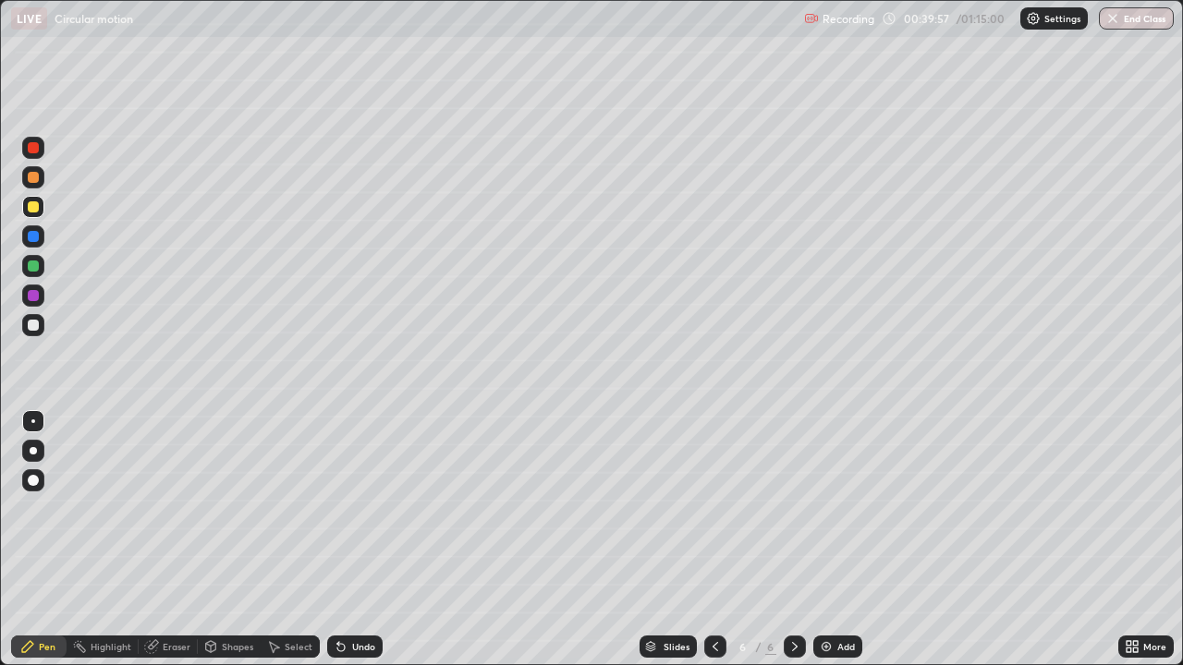
click at [34, 324] on div at bounding box center [33, 325] width 11 height 11
click at [35, 178] on div at bounding box center [33, 177] width 11 height 11
click at [363, 540] on div "Undo" at bounding box center [354, 647] width 55 height 22
click at [848, 540] on div "Add" at bounding box center [846, 646] width 18 height 9
click at [30, 328] on div at bounding box center [33, 325] width 11 height 11
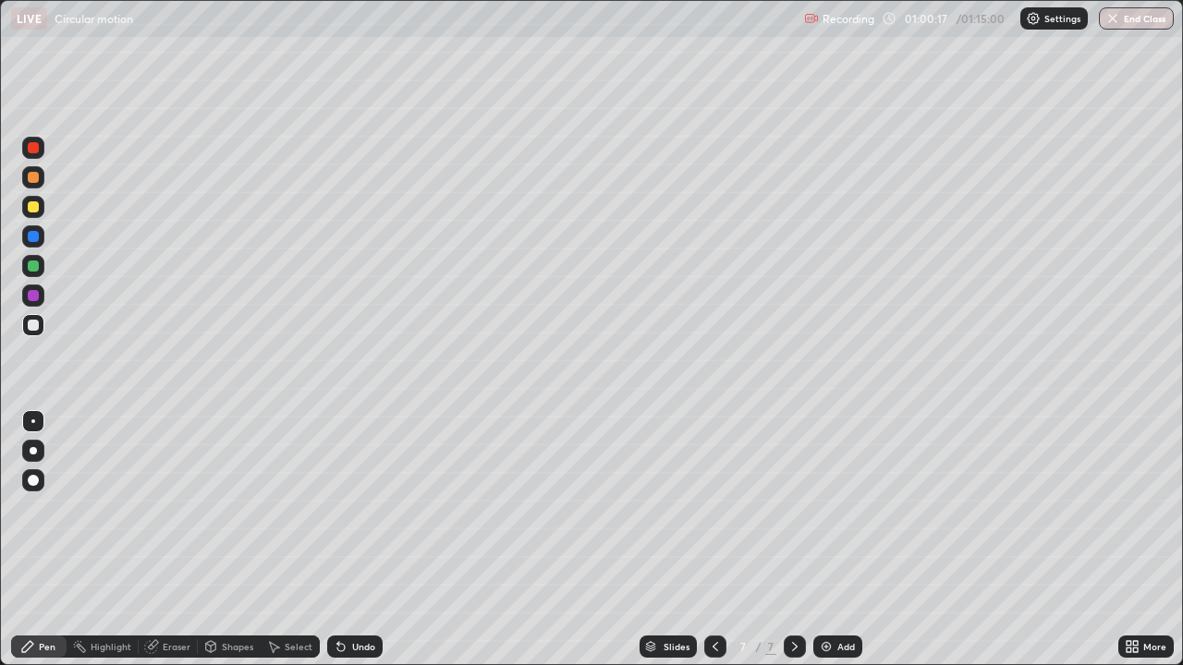
click at [839, 540] on div "Add" at bounding box center [837, 647] width 49 height 22
click at [360, 540] on div "Undo" at bounding box center [363, 646] width 23 height 9
click at [347, 540] on div "Undo" at bounding box center [354, 647] width 55 height 22
click at [356, 540] on div "Undo" at bounding box center [363, 646] width 23 height 9
click at [355, 540] on div "Undo" at bounding box center [354, 647] width 55 height 22
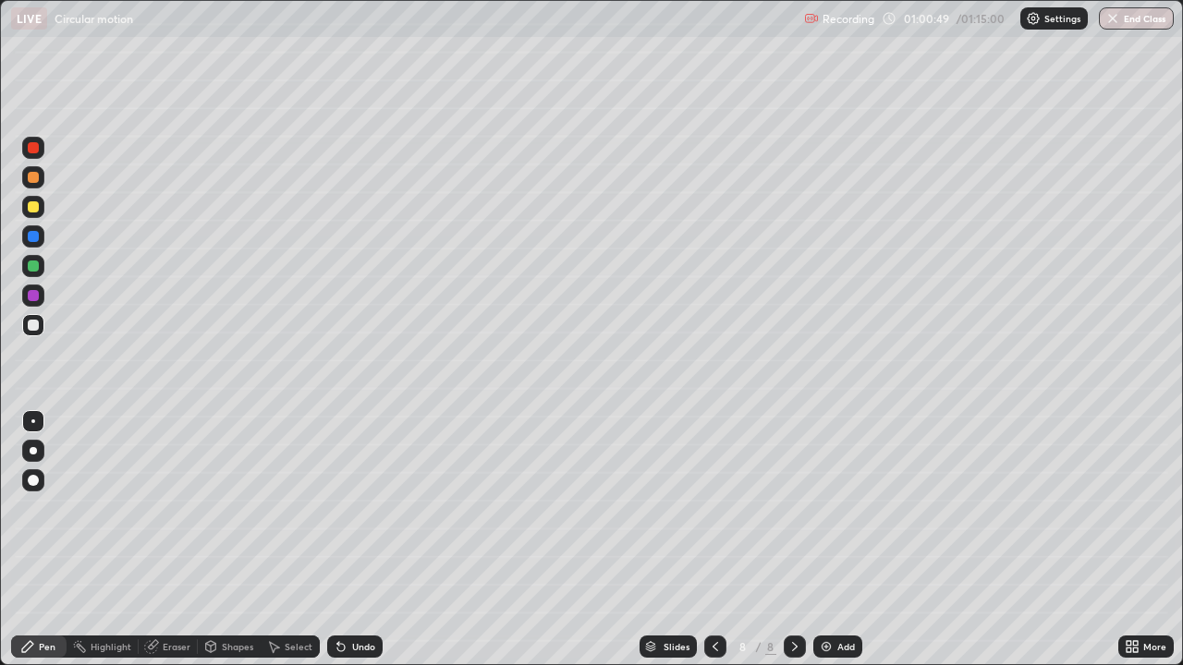
click at [356, 540] on div "Undo" at bounding box center [354, 647] width 55 height 22
click at [348, 540] on div "Undo" at bounding box center [354, 647] width 55 height 22
click at [349, 540] on div "Undo" at bounding box center [354, 647] width 55 height 22
click at [363, 540] on div "Undo" at bounding box center [363, 646] width 23 height 9
click at [365, 540] on div "Undo" at bounding box center [354, 647] width 55 height 22
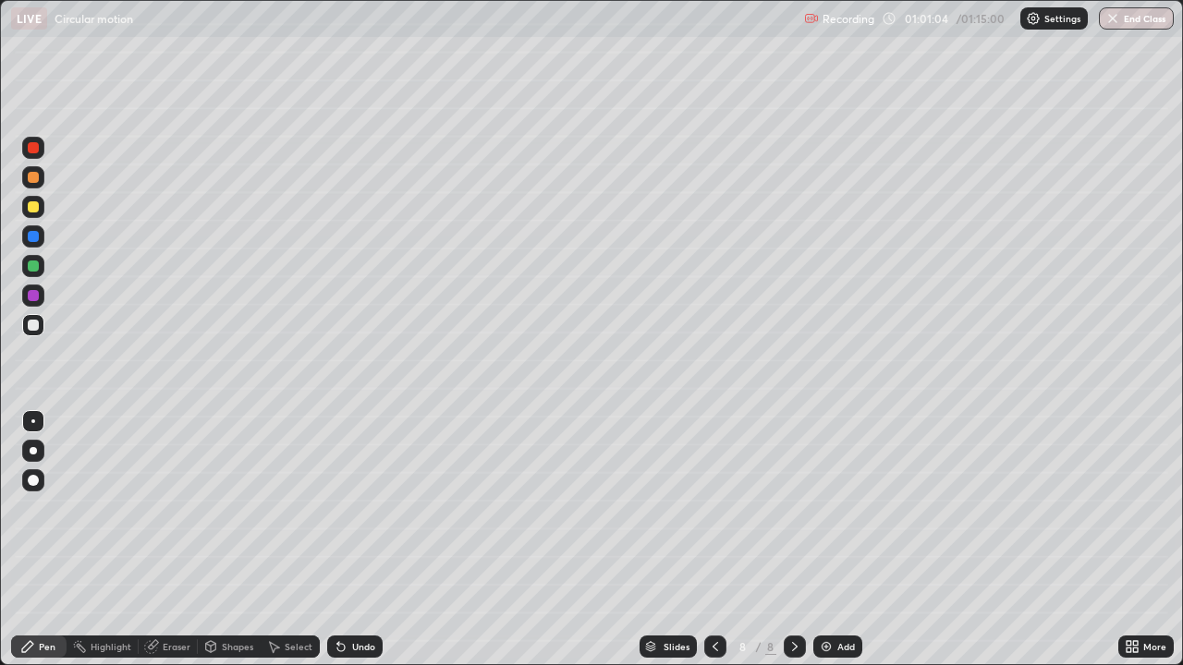
click at [37, 210] on div at bounding box center [33, 206] width 11 height 11
click at [354, 540] on div "Undo" at bounding box center [363, 646] width 23 height 9
click at [32, 148] on div at bounding box center [33, 147] width 11 height 11
click at [31, 325] on div at bounding box center [33, 325] width 11 height 11
click at [855, 540] on div "Add" at bounding box center [837, 647] width 49 height 22
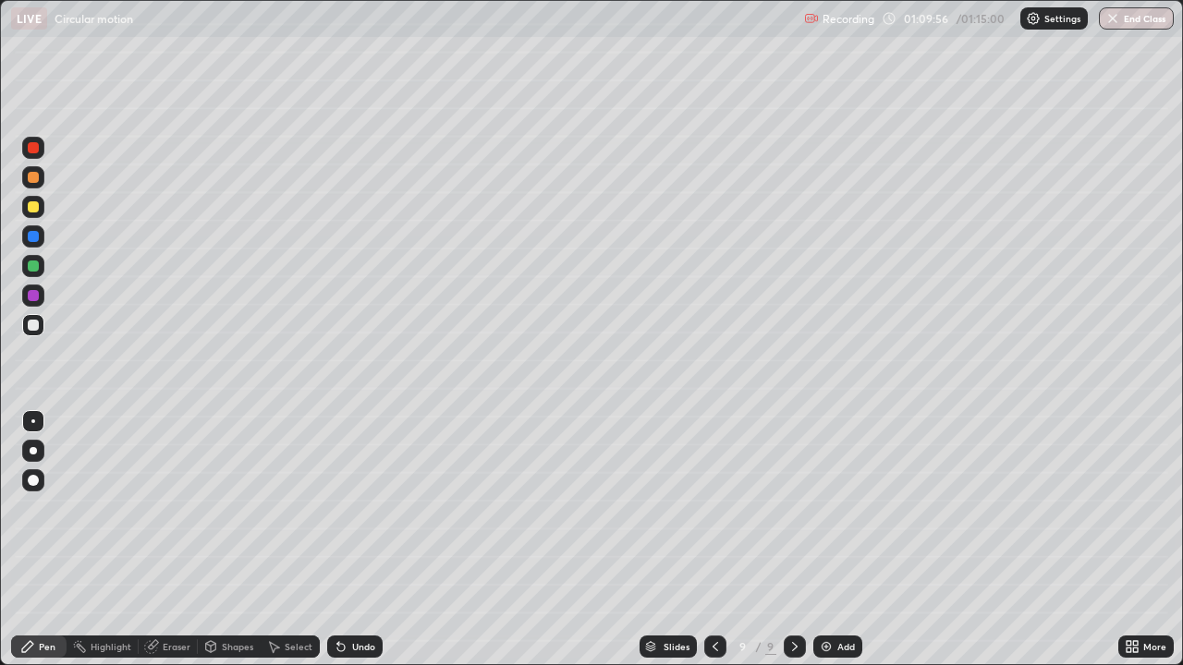
click at [1129, 18] on button "End Class" at bounding box center [1136, 18] width 75 height 22
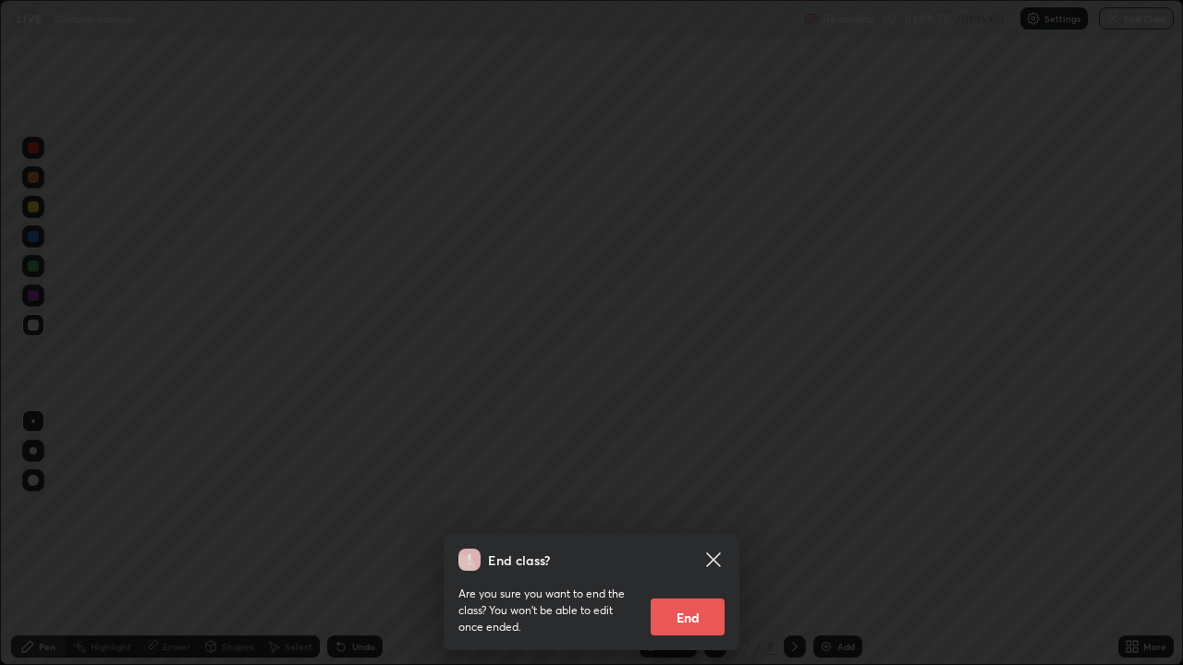
click at [696, 540] on button "End" at bounding box center [688, 617] width 74 height 37
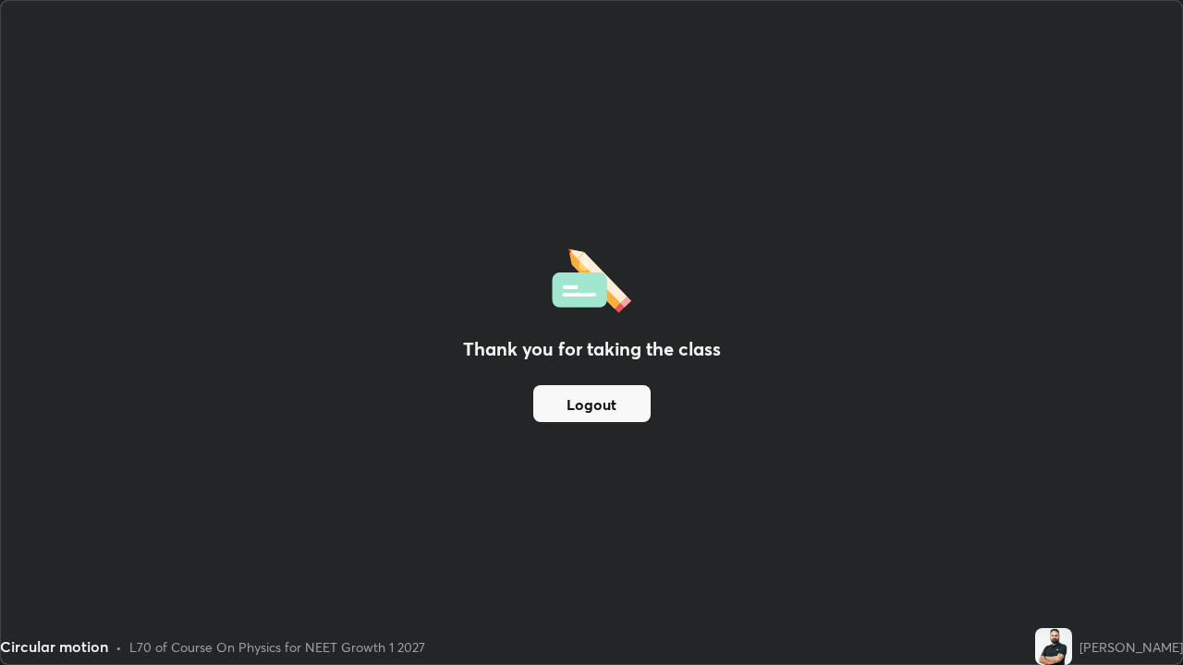
click at [601, 414] on button "Logout" at bounding box center [591, 403] width 117 height 37
